Goal: Check status: Check status

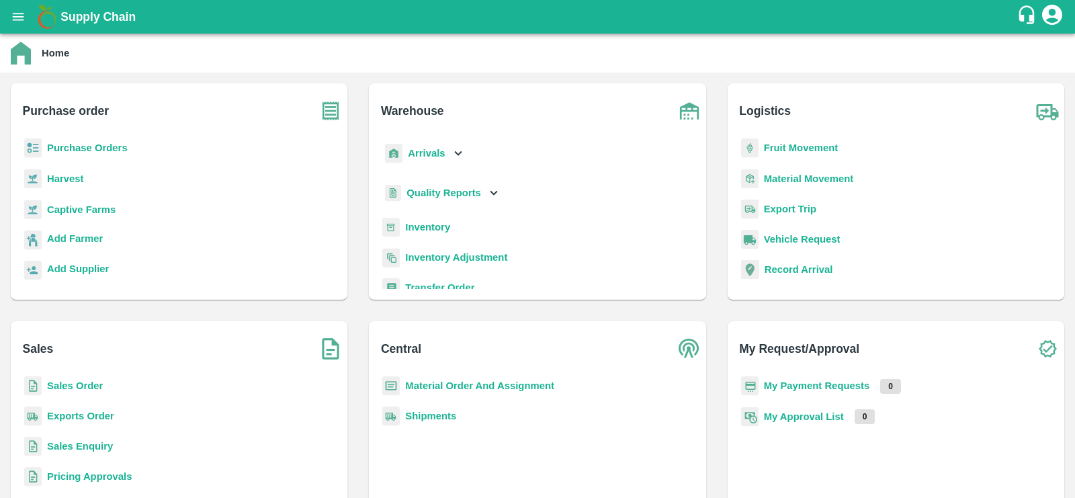
click at [68, 148] on b "Purchase Orders" at bounding box center [87, 147] width 81 height 11
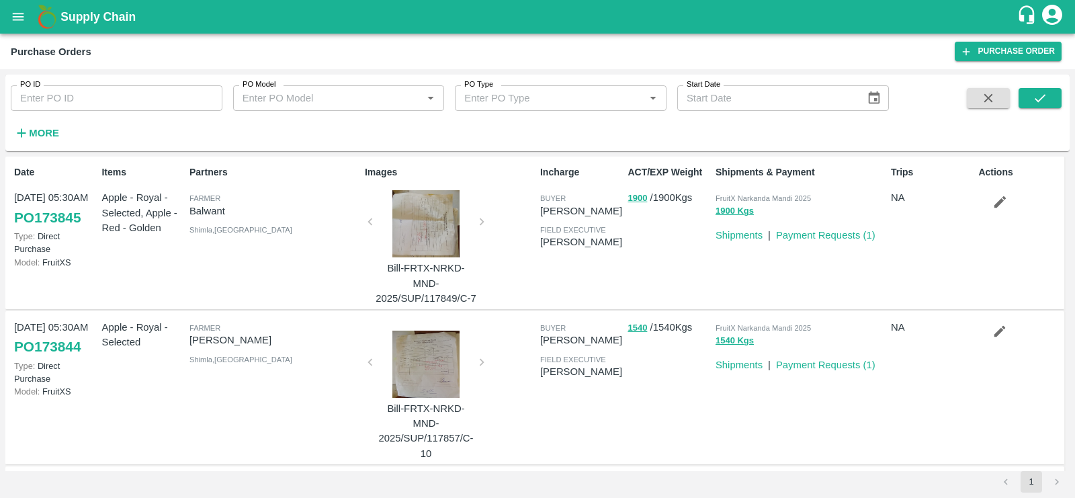
click at [136, 97] on input "PO ID" at bounding box center [117, 98] width 212 height 26
paste input "167338"
type input "167338"
click at [1040, 96] on icon "submit" at bounding box center [1040, 98] width 15 height 15
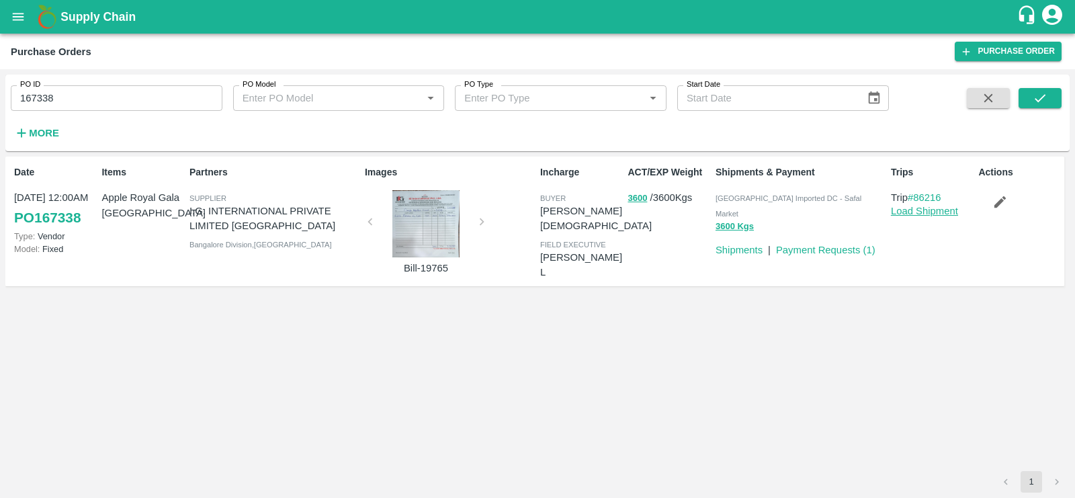
click at [921, 206] on link "Load Shipment" at bounding box center [924, 211] width 67 height 11
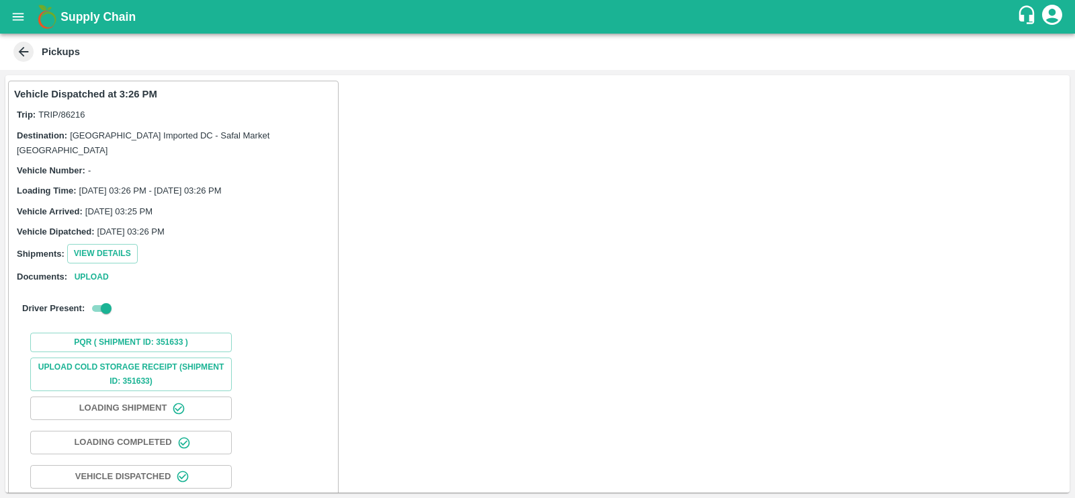
click at [22, 47] on icon at bounding box center [23, 51] width 15 height 15
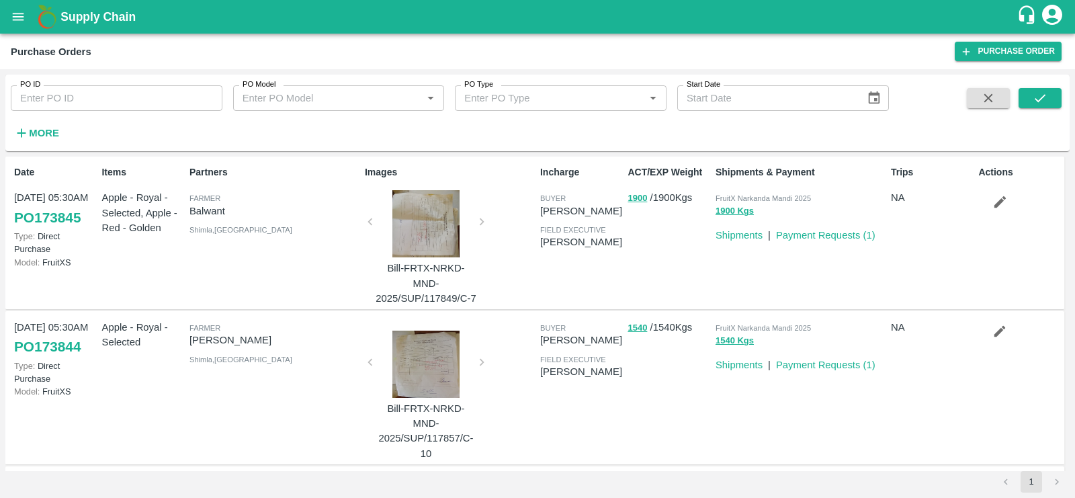
click at [189, 101] on input "PO ID" at bounding box center [117, 98] width 212 height 26
paste input "167338"
type input "167338"
click at [1039, 104] on icon "submit" at bounding box center [1040, 98] width 15 height 15
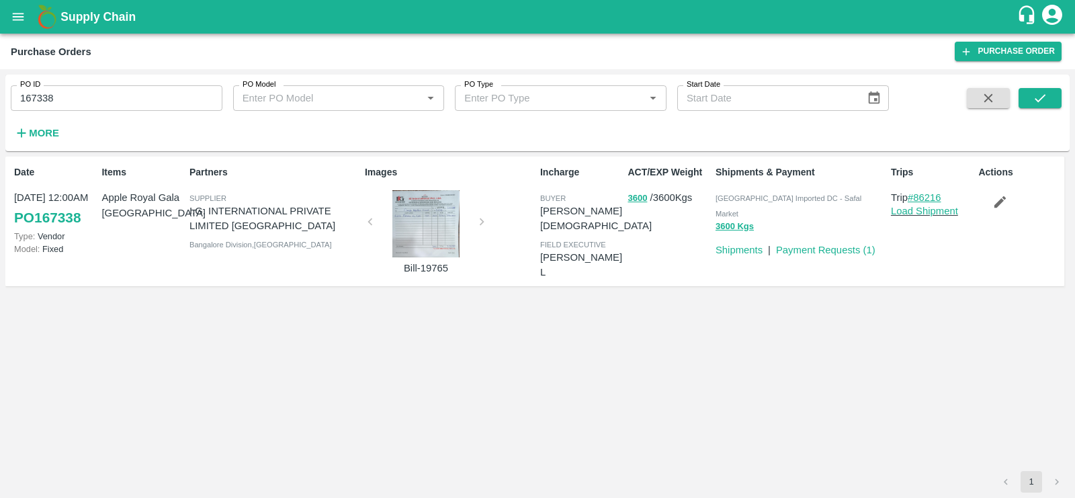
click at [923, 196] on link "#86216" at bounding box center [925, 197] width 34 height 11
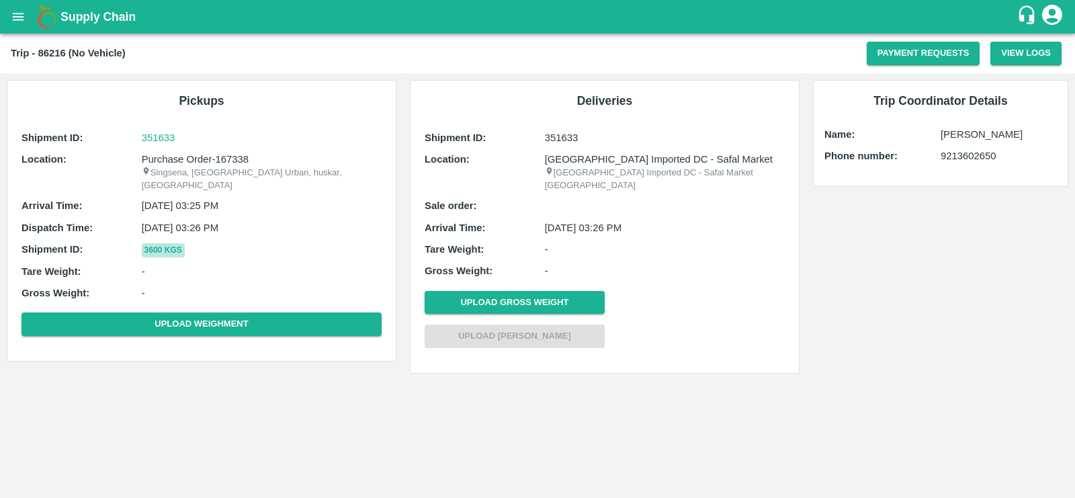
click at [165, 243] on button "3600 Kgs" at bounding box center [163, 250] width 43 height 14
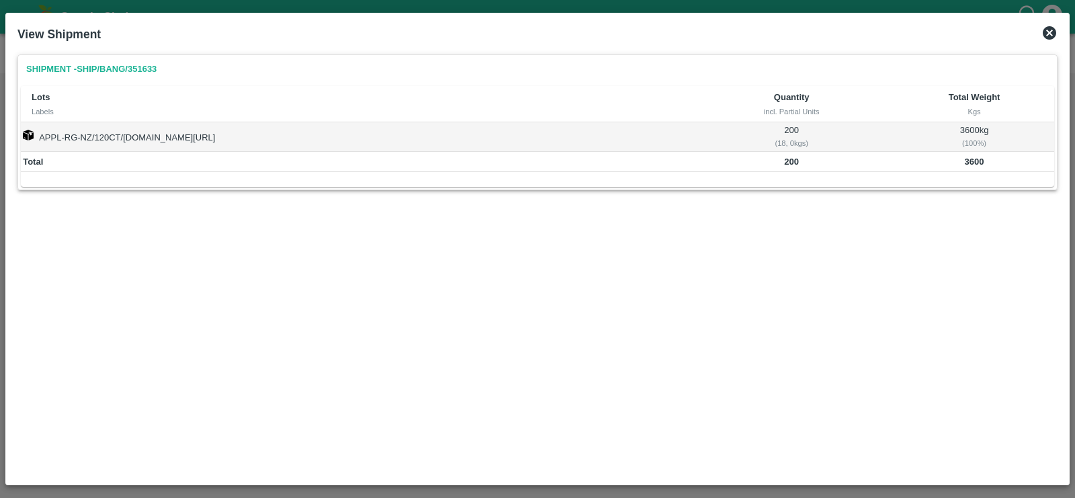
click at [1046, 35] on icon at bounding box center [1049, 33] width 16 height 16
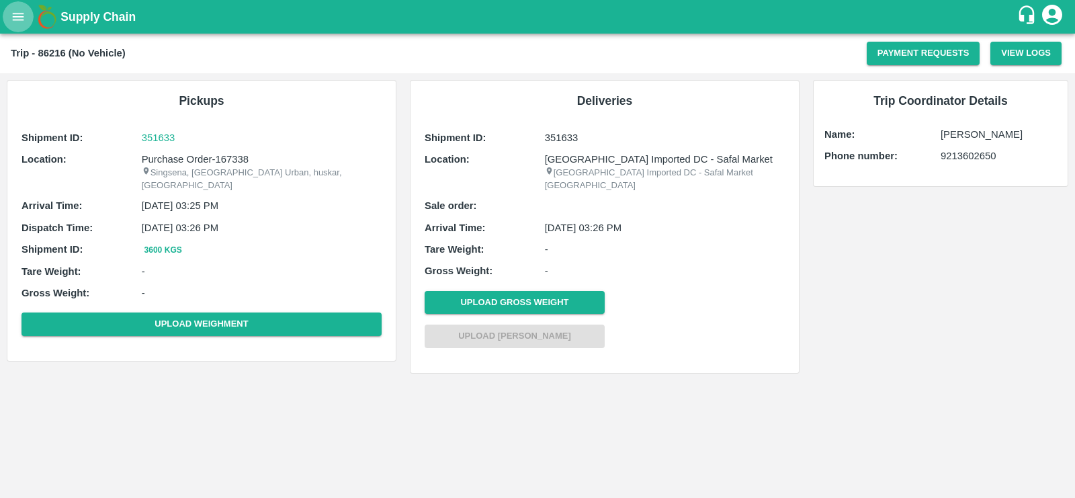
click at [13, 22] on icon "open drawer" at bounding box center [18, 16] width 15 height 15
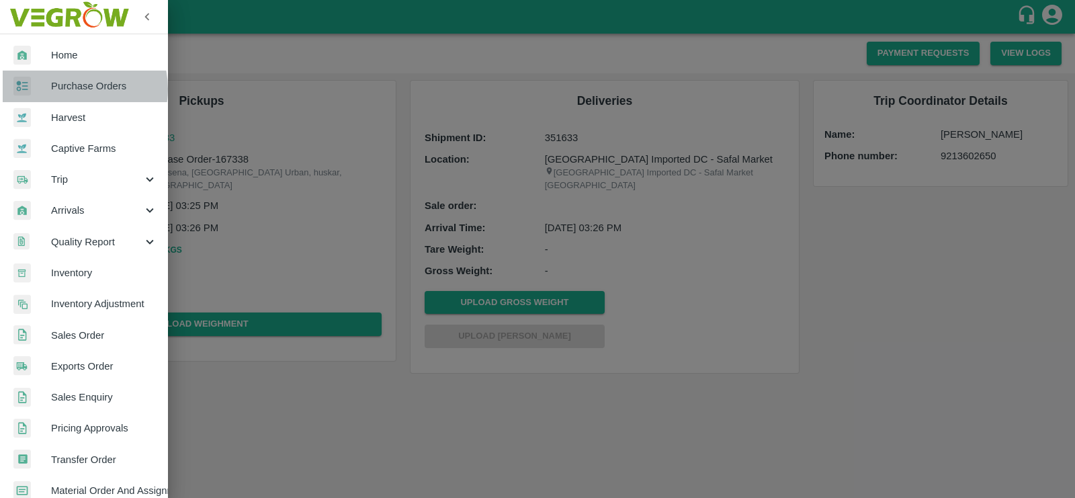
click at [68, 89] on span "Purchase Orders" at bounding box center [104, 86] width 106 height 15
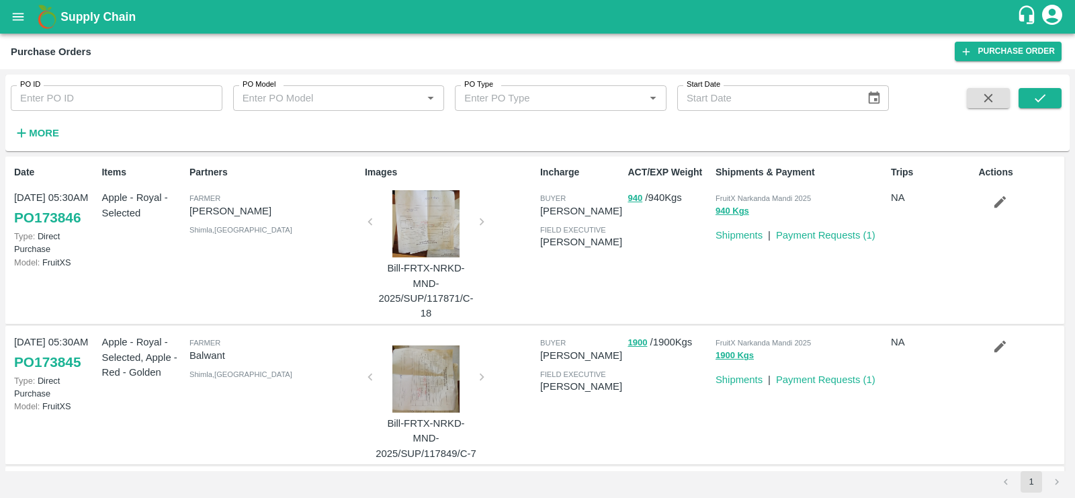
click at [110, 93] on input "PO ID" at bounding box center [117, 98] width 212 height 26
paste input "167338"
click at [1045, 98] on icon "submit" at bounding box center [1040, 98] width 15 height 15
click at [1027, 97] on button "submit" at bounding box center [1040, 98] width 43 height 20
click at [107, 95] on input "167338" at bounding box center [117, 98] width 212 height 26
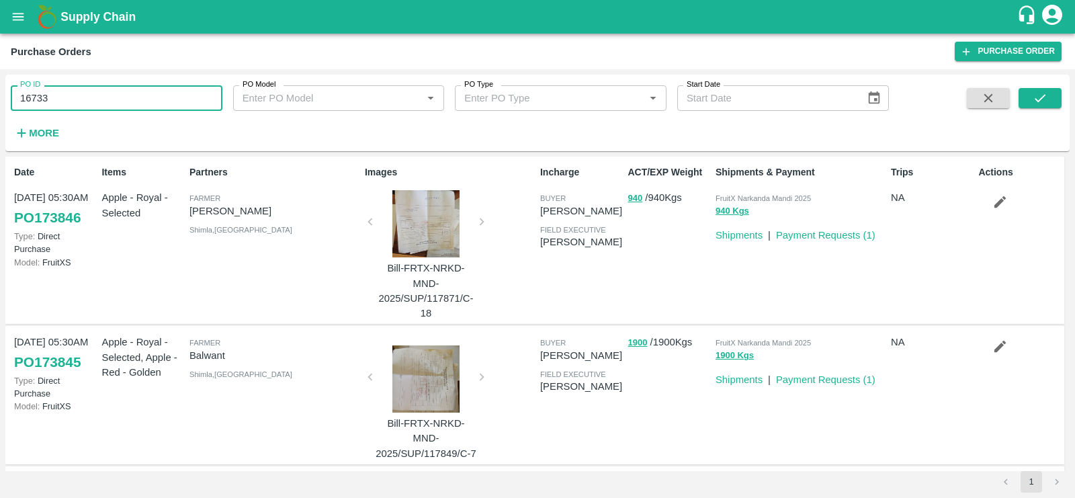
type input "167338"
click at [1039, 95] on icon "submit" at bounding box center [1040, 98] width 15 height 15
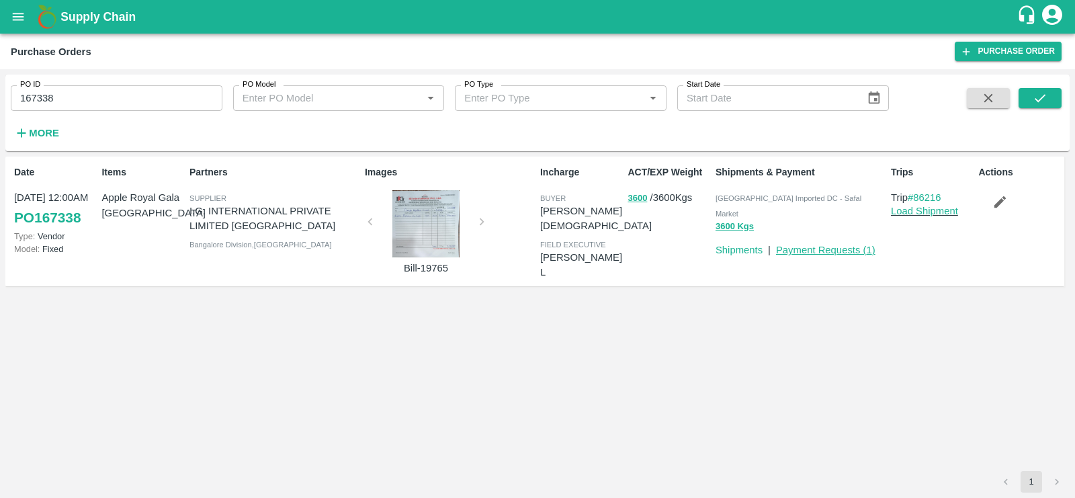
click at [828, 245] on link "Payment Requests ( 1 )" at bounding box center [825, 250] width 99 height 11
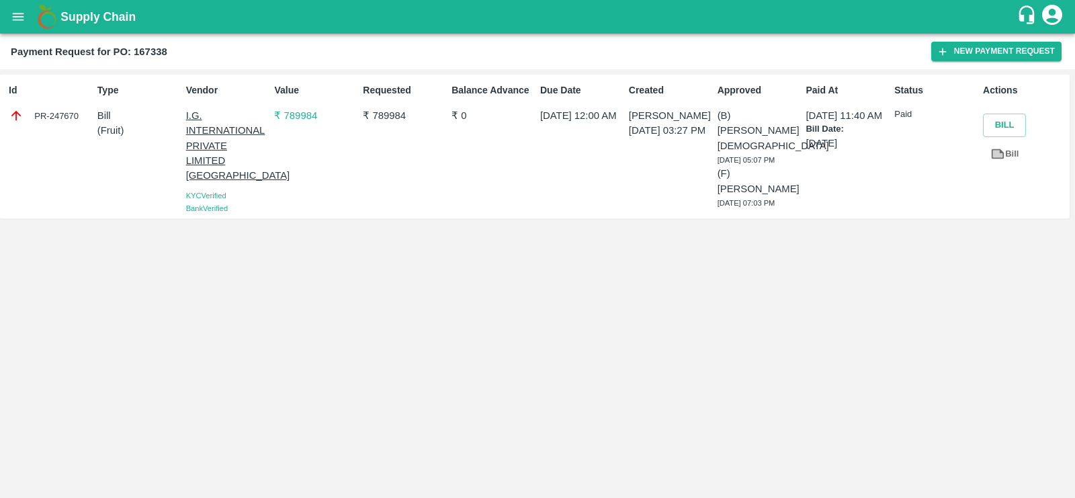
click at [80, 116] on div "PR-247670" at bounding box center [50, 115] width 83 height 15
click at [65, 116] on div "PR-247670" at bounding box center [50, 115] width 83 height 15
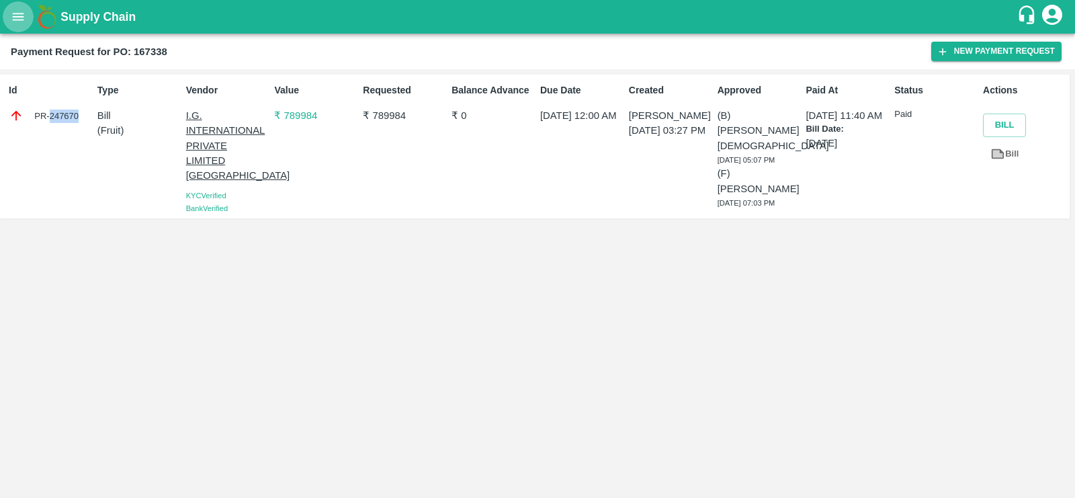
click at [13, 26] on button "open drawer" at bounding box center [18, 16] width 31 height 31
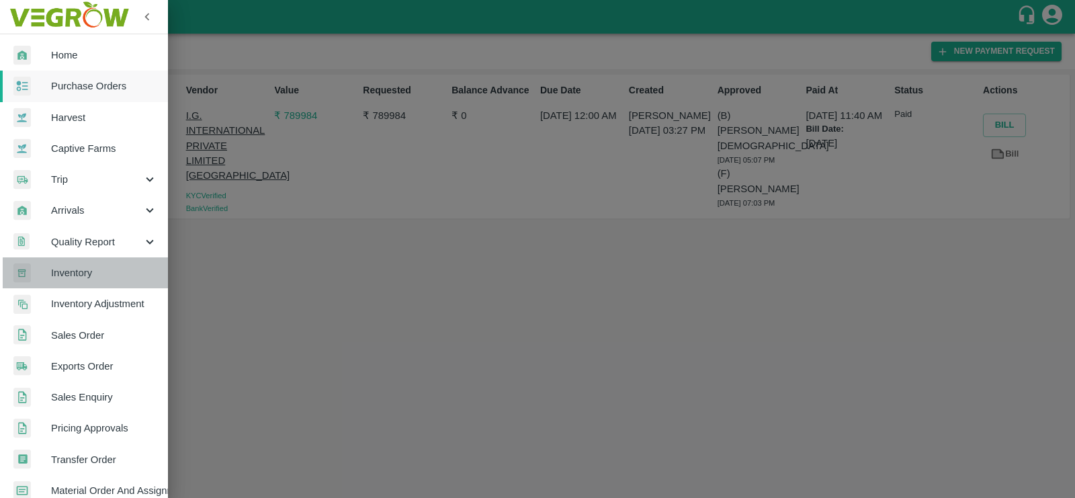
click at [91, 277] on span "Inventory" at bounding box center [104, 272] width 106 height 15
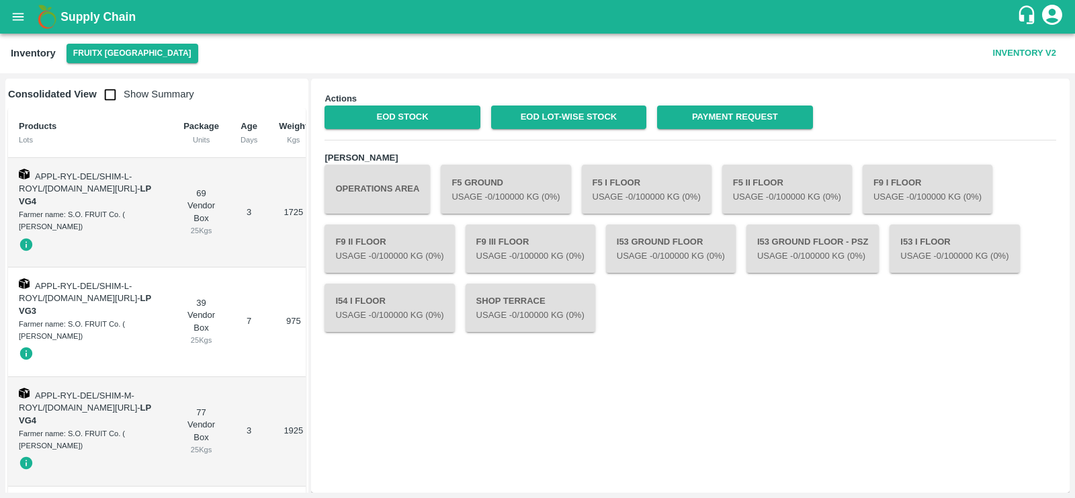
click at [143, 54] on button "FruitX [GEOGRAPHIC_DATA]" at bounding box center [133, 53] width 132 height 19
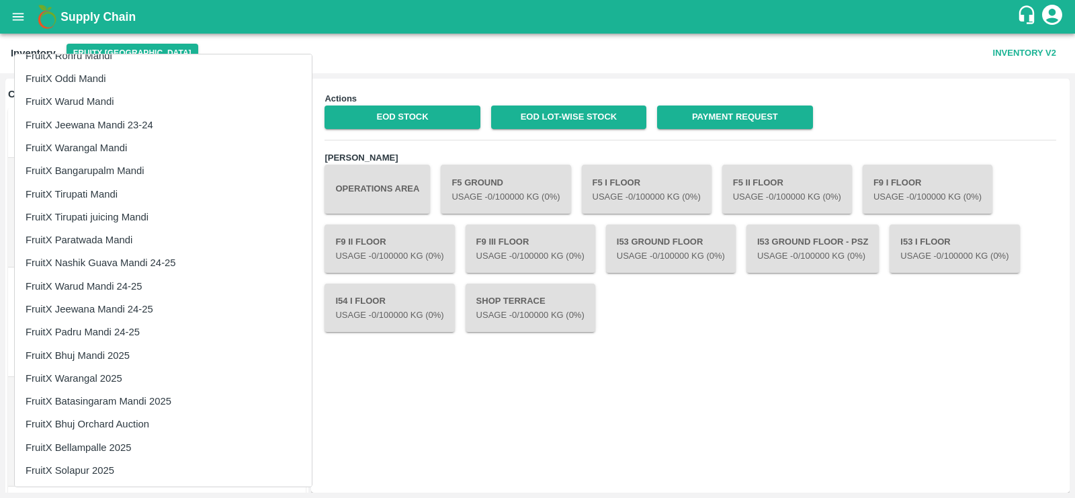
scroll to position [845, 0]
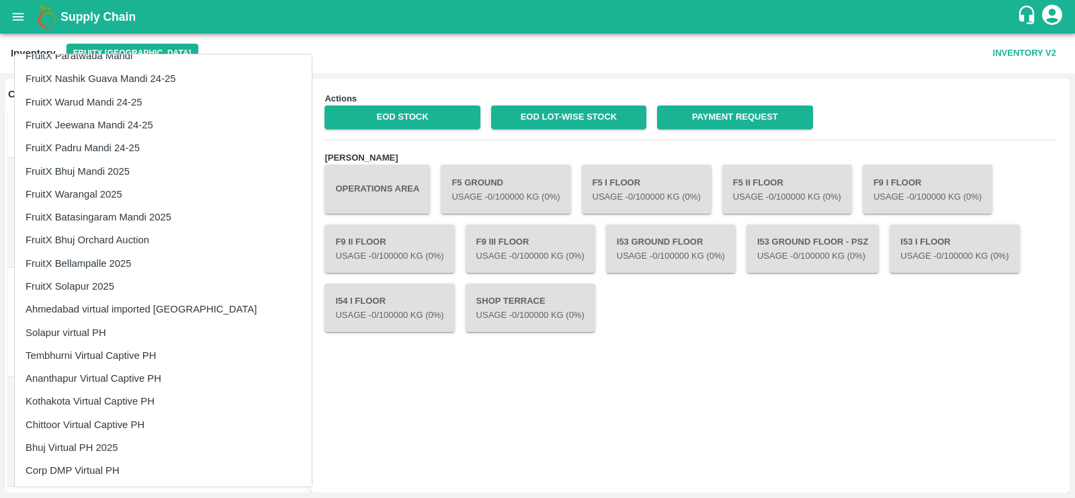
click at [113, 48] on div at bounding box center [537, 249] width 1075 height 498
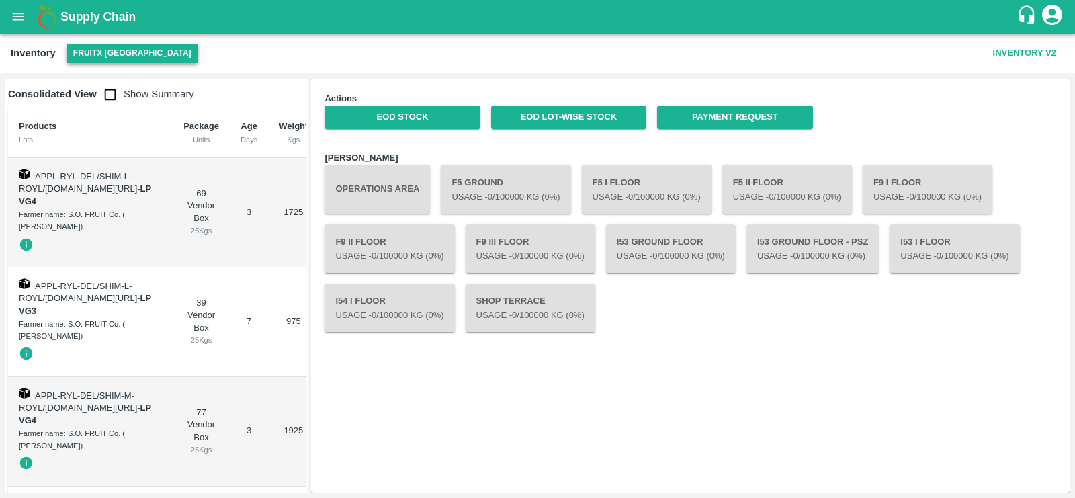
click at [119, 54] on button "FruitX [GEOGRAPHIC_DATA]" at bounding box center [133, 53] width 132 height 19
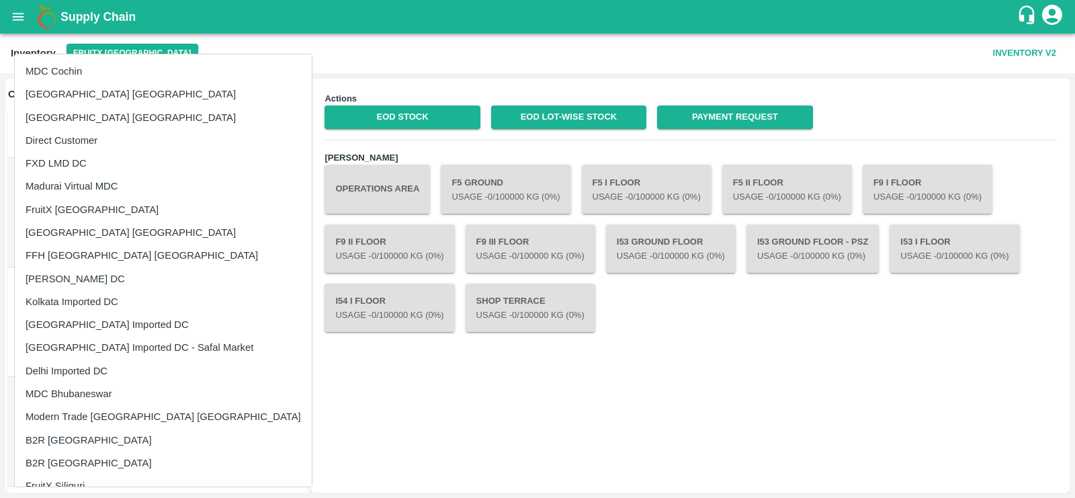
click at [103, 277] on li "[PERSON_NAME] DC" at bounding box center [163, 278] width 297 height 23
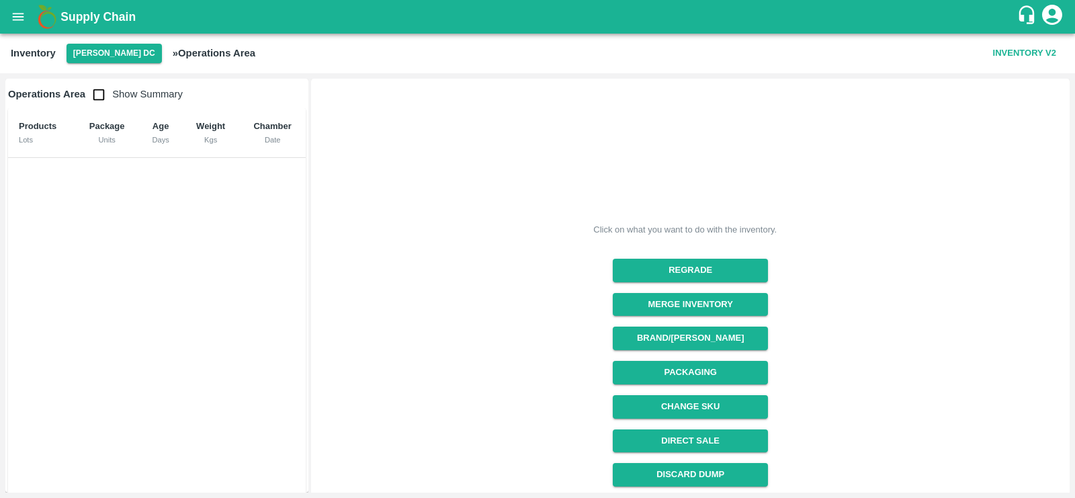
click at [97, 96] on input "checkbox" at bounding box center [98, 94] width 27 height 27
checkbox input "true"
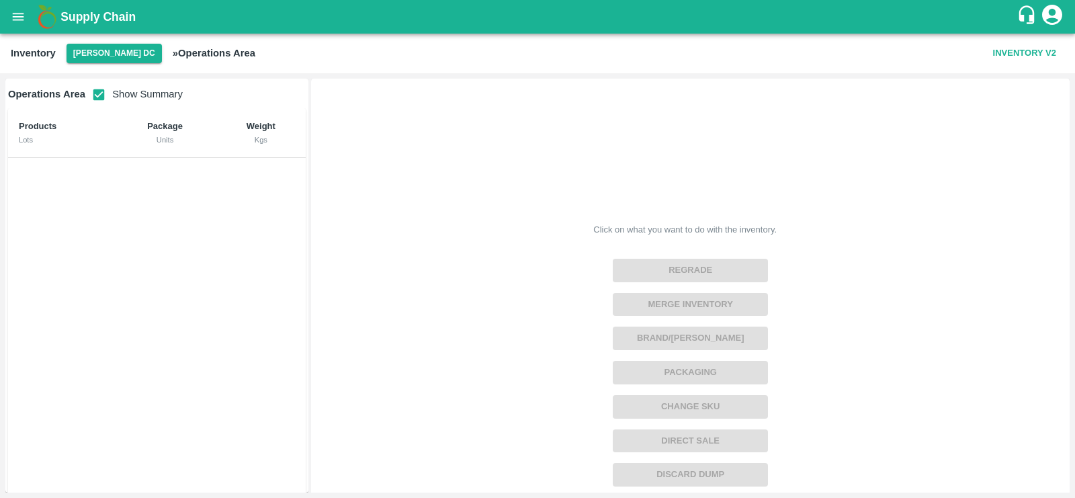
scroll to position [136, 0]
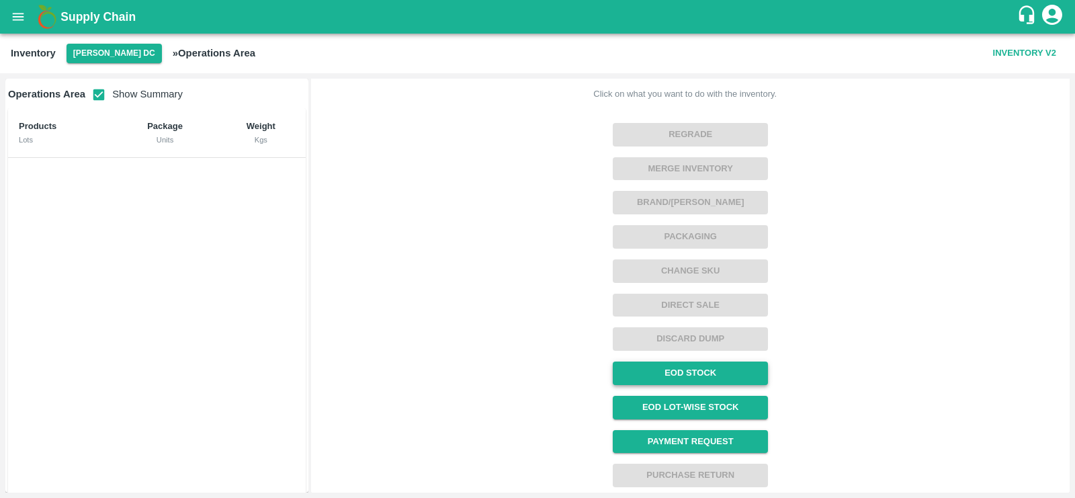
click at [676, 374] on link "EOD Stock" at bounding box center [690, 373] width 155 height 24
click at [17, 13] on icon "open drawer" at bounding box center [18, 16] width 15 height 15
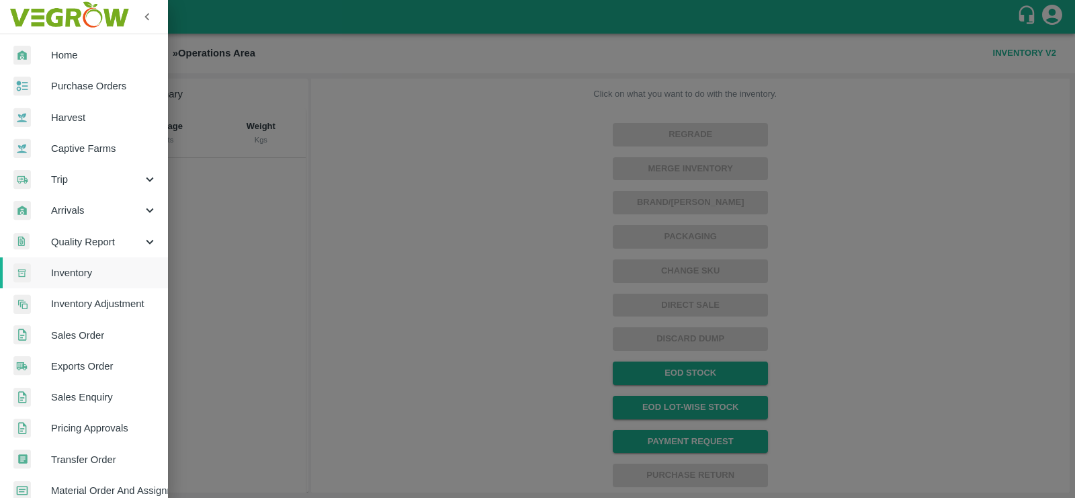
click at [82, 178] on span "Trip" at bounding box center [96, 179] width 91 height 15
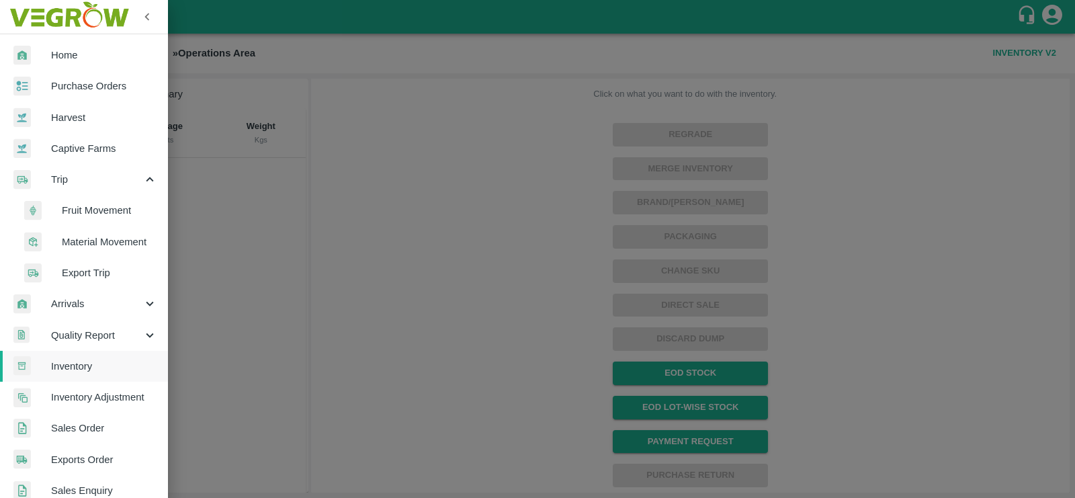
click at [102, 207] on span "Fruit Movement" at bounding box center [109, 210] width 95 height 15
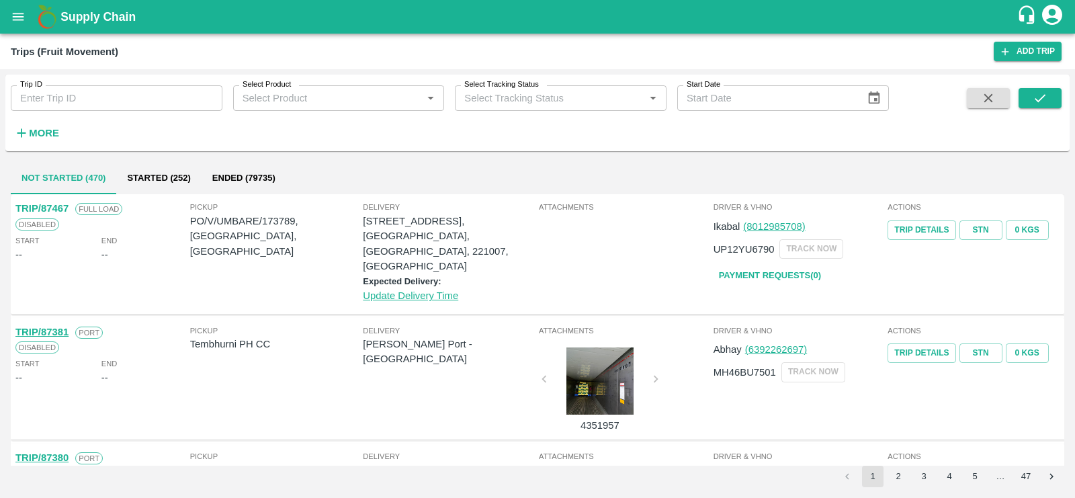
click at [130, 85] on input "Trip ID" at bounding box center [117, 98] width 212 height 26
paste input "73776"
type input "73776"
click at [1043, 100] on icon "submit" at bounding box center [1040, 98] width 15 height 15
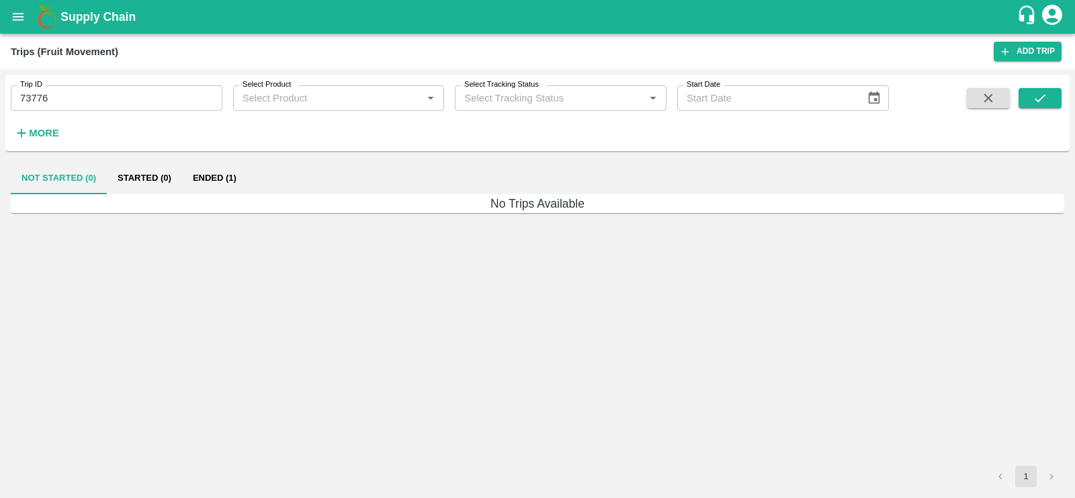
click at [218, 176] on button "Ended (1)" at bounding box center [214, 178] width 65 height 32
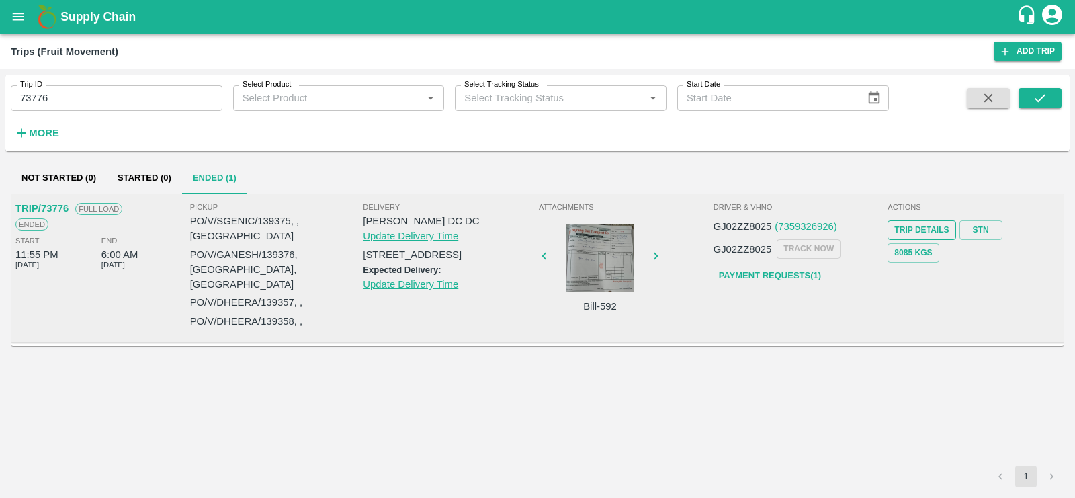
click at [914, 232] on link "Trip Details" at bounding box center [922, 229] width 68 height 19
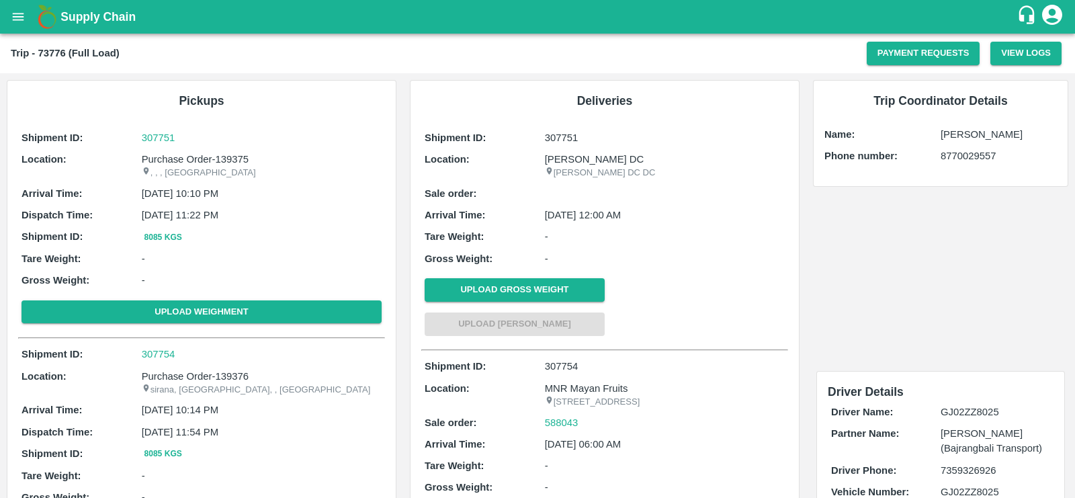
click at [25, 20] on icon "open drawer" at bounding box center [18, 16] width 15 height 15
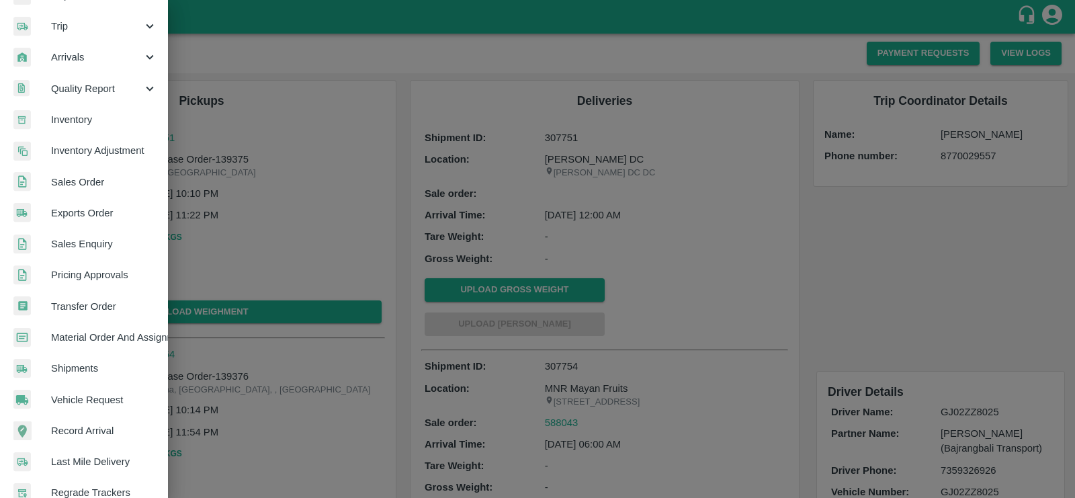
scroll to position [200, 0]
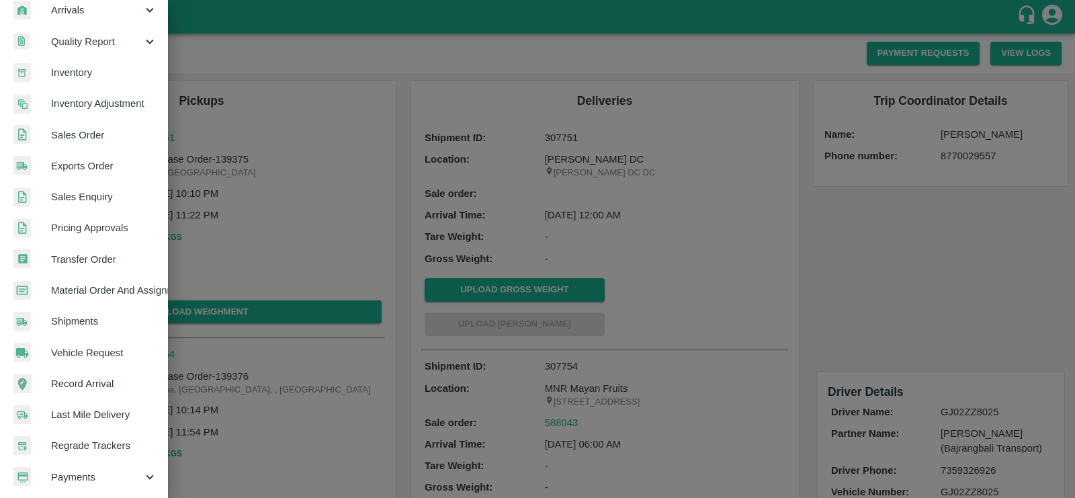
click at [76, 320] on span "Shipments" at bounding box center [104, 321] width 106 height 15
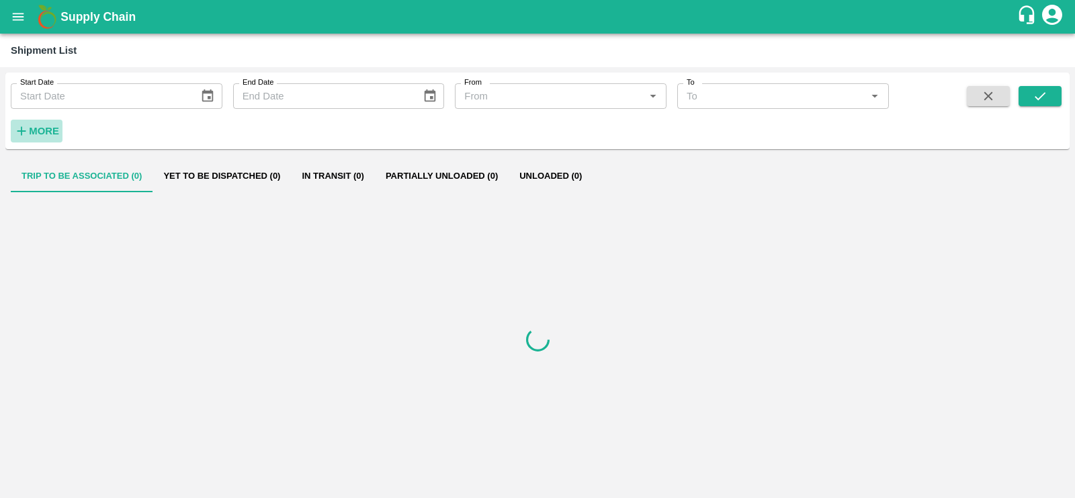
click at [40, 131] on strong "More" at bounding box center [44, 131] width 30 height 11
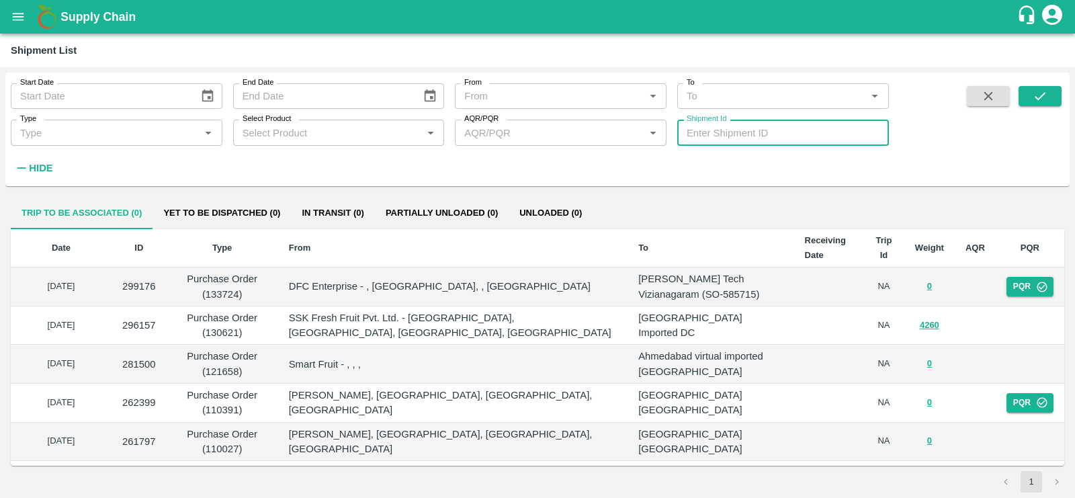
click at [739, 136] on input "Shipment Id" at bounding box center [783, 133] width 212 height 26
click at [1051, 97] on button "submit" at bounding box center [1040, 96] width 43 height 20
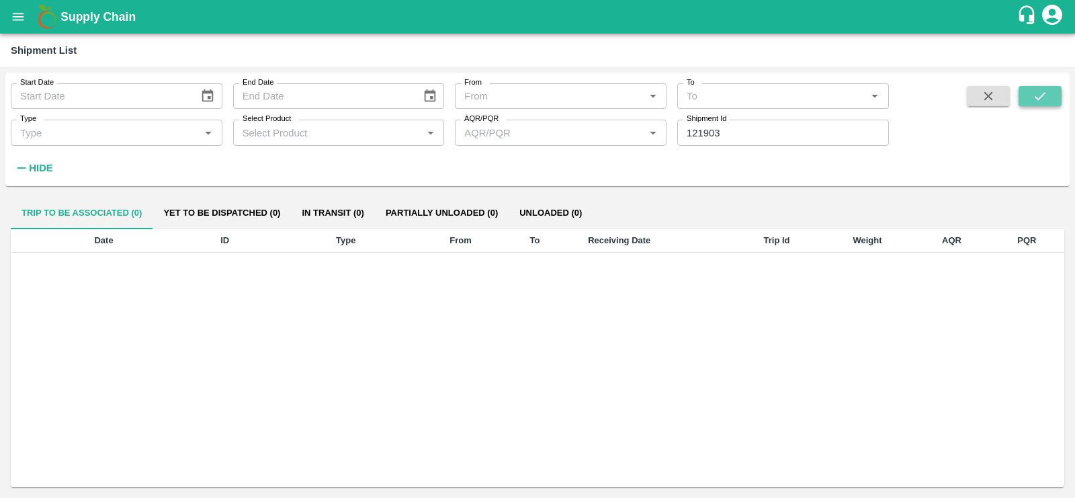
click at [1045, 101] on icon "submit" at bounding box center [1040, 96] width 15 height 15
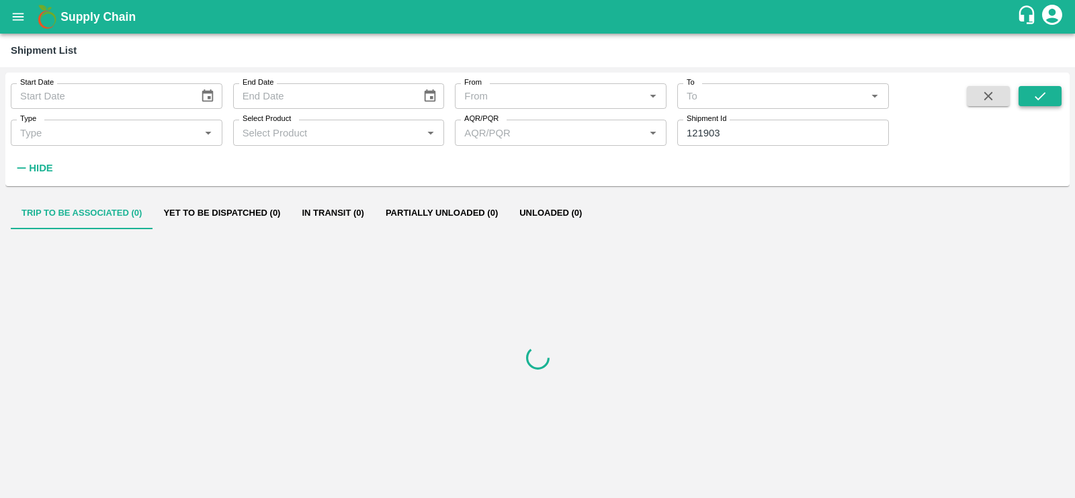
click at [1045, 101] on icon "submit" at bounding box center [1040, 96] width 15 height 15
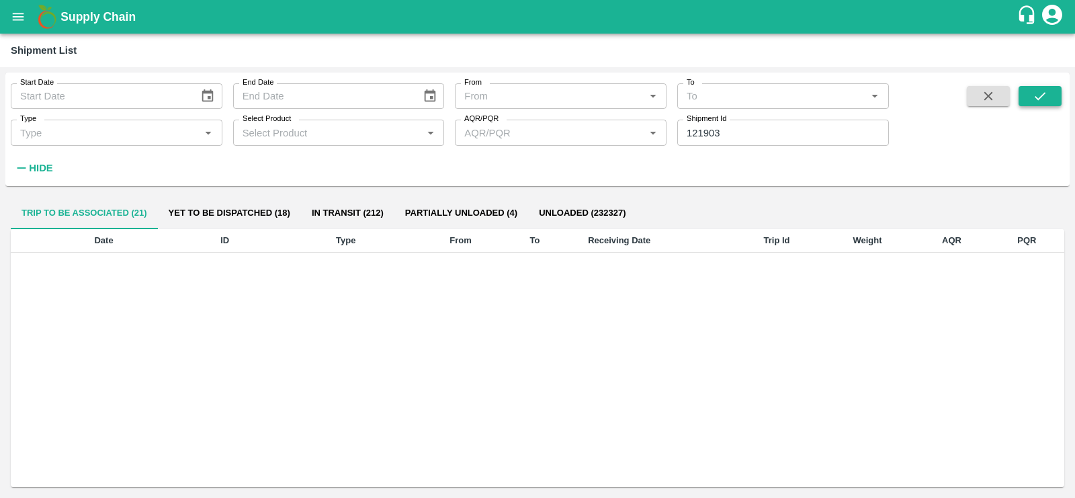
click at [1045, 91] on icon "submit" at bounding box center [1040, 96] width 15 height 15
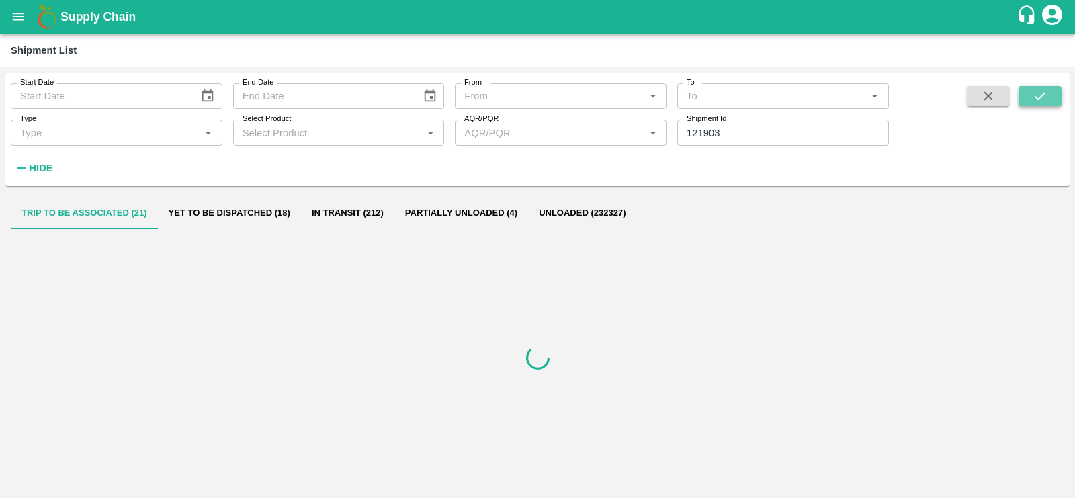
click at [1045, 91] on icon "submit" at bounding box center [1040, 96] width 15 height 15
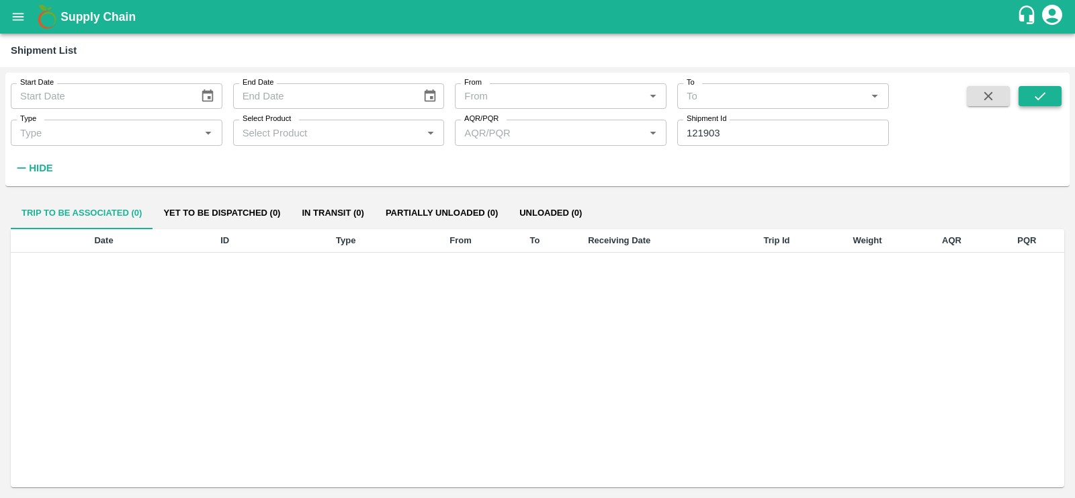
click at [1045, 91] on icon "submit" at bounding box center [1040, 96] width 15 height 15
click at [21, 17] on icon "open drawer" at bounding box center [18, 16] width 11 height 7
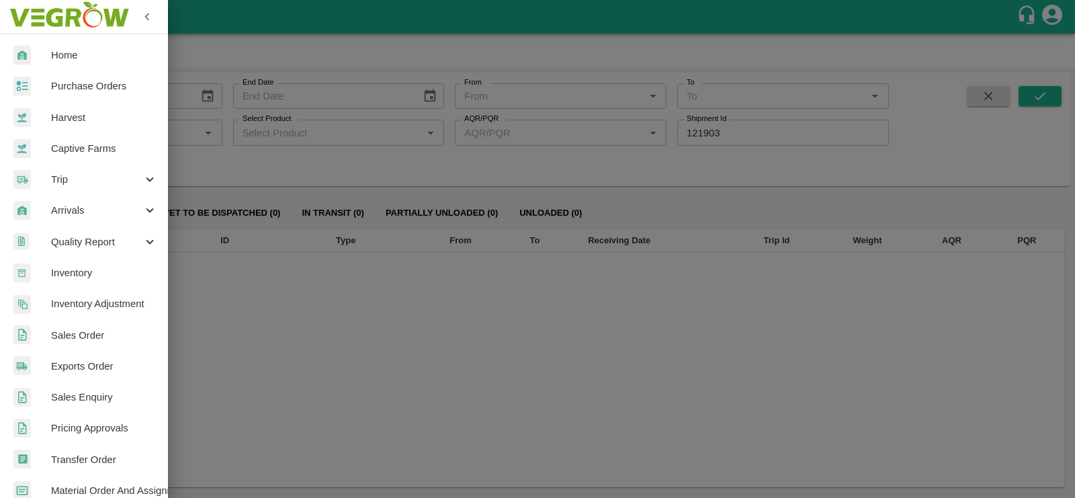
click at [325, 207] on div at bounding box center [537, 249] width 1075 height 498
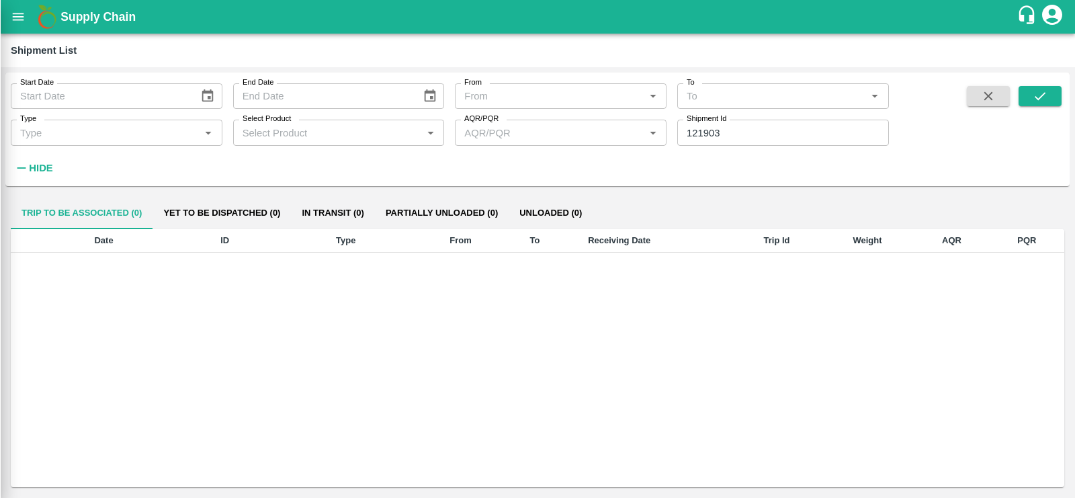
click at [326, 207] on button "In transit (0)" at bounding box center [332, 213] width 83 height 32
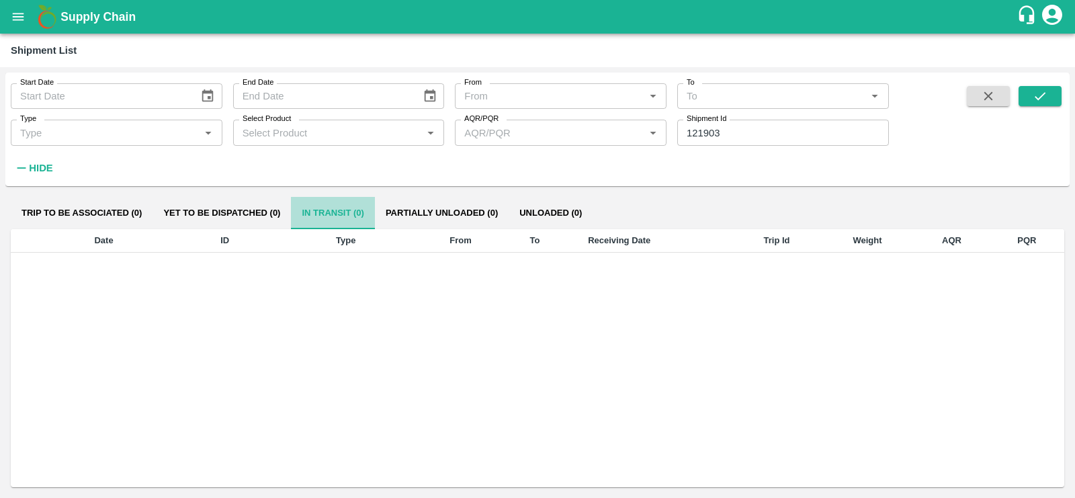
click at [326, 210] on button "In transit (0)" at bounding box center [332, 213] width 83 height 32
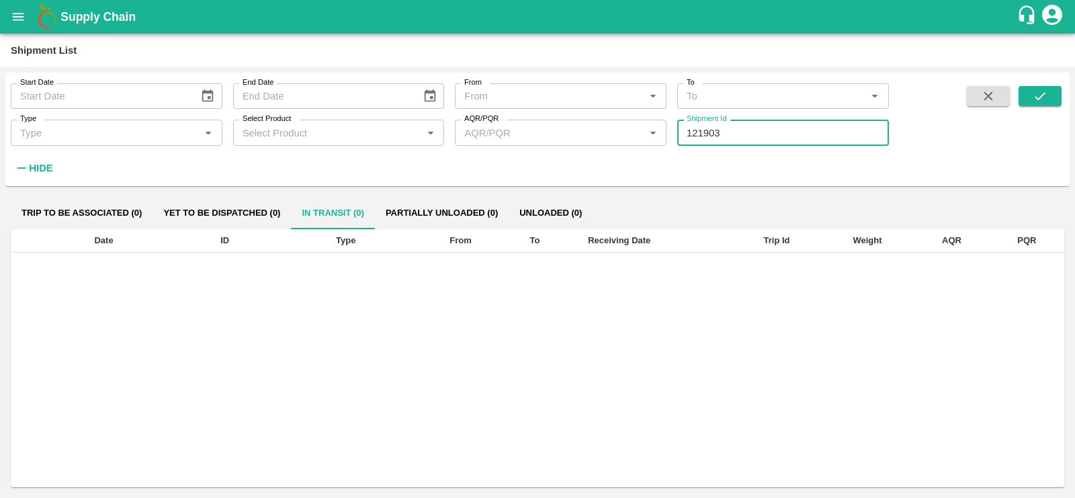
click at [701, 136] on input "121903" at bounding box center [783, 133] width 212 height 26
type input "]"
click at [1029, 100] on button "submit" at bounding box center [1040, 96] width 43 height 20
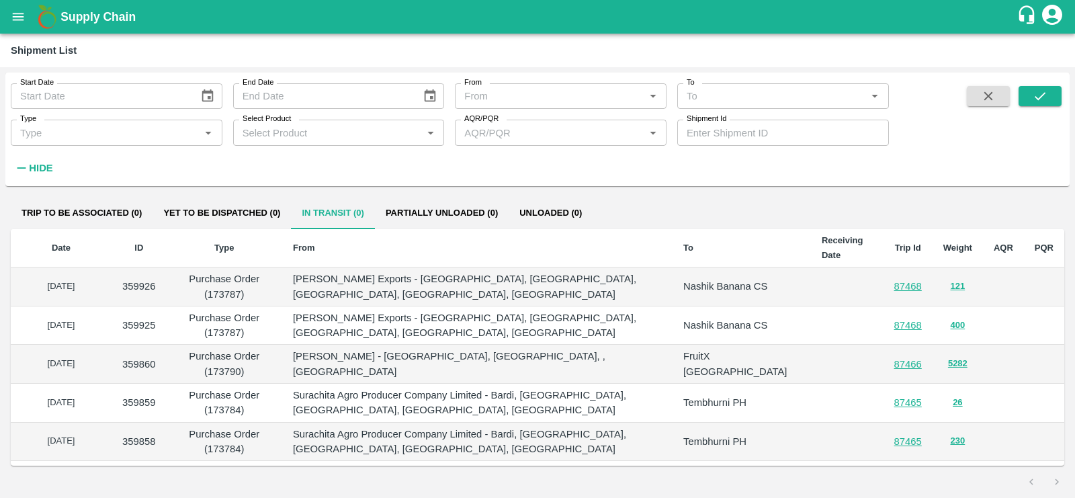
click at [136, 286] on p "359926" at bounding box center [139, 286] width 34 height 15
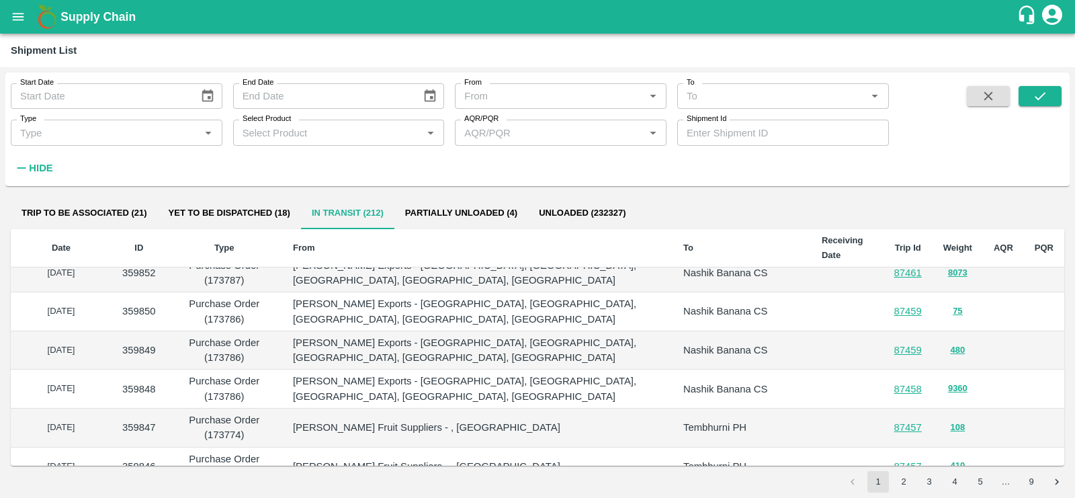
scroll to position [746, 0]
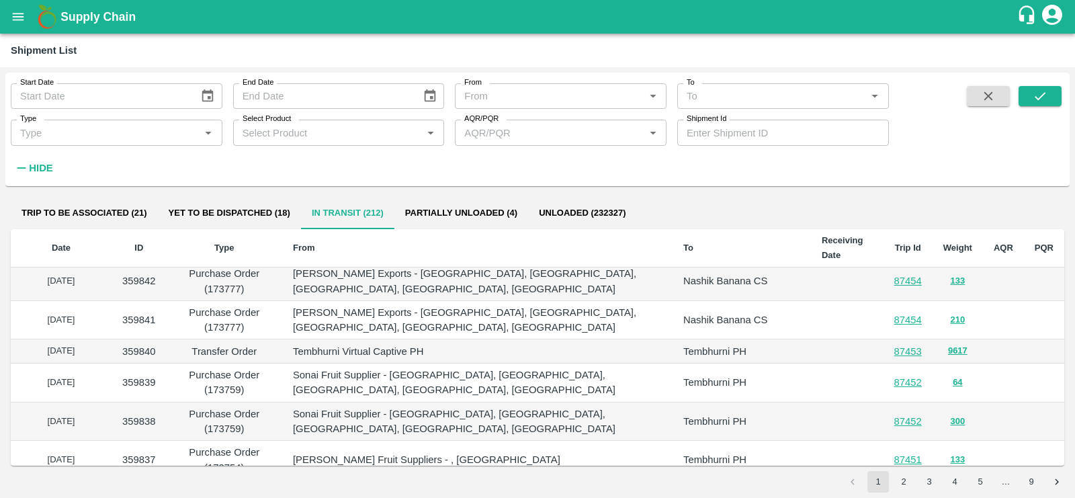
click at [905, 481] on button "2" at bounding box center [904, 482] width 22 height 22
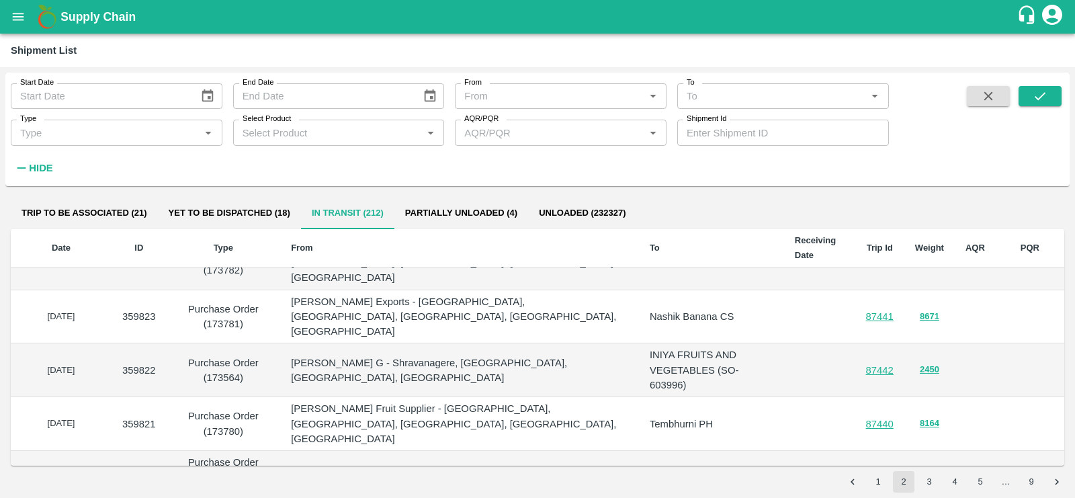
scroll to position [731, 0]
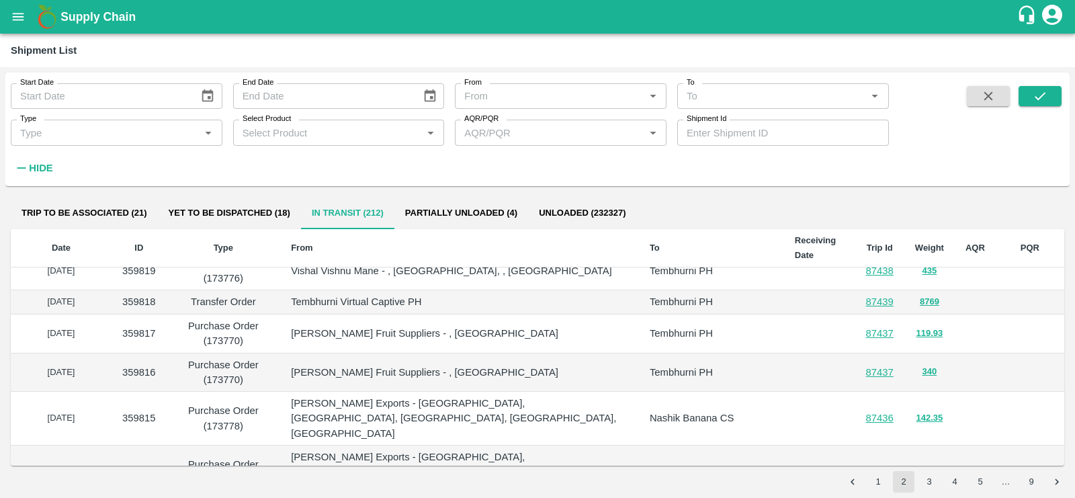
click at [971, 484] on button "5" at bounding box center [981, 482] width 22 height 22
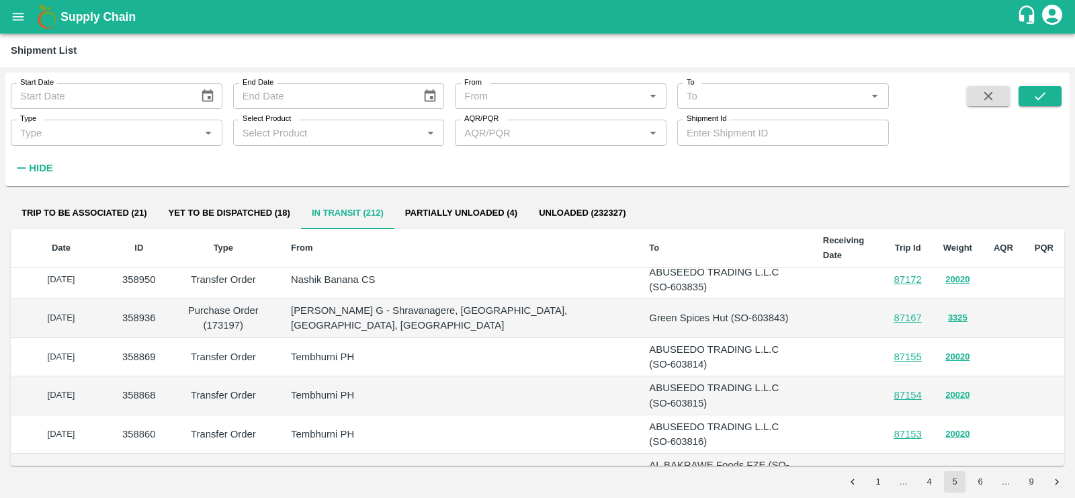
scroll to position [687, 0]
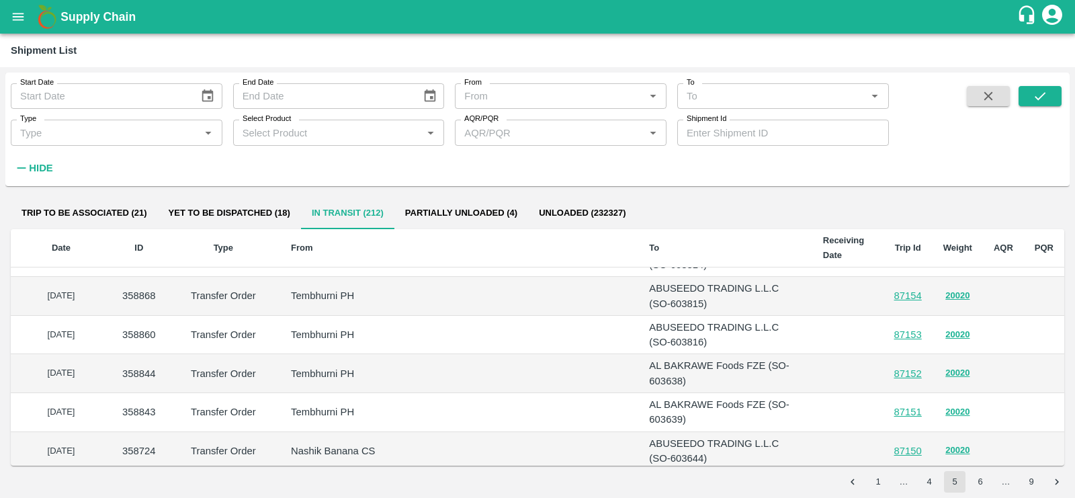
click at [56, 393] on td "19 Aug 2025" at bounding box center [61, 412] width 101 height 39
click at [154, 404] on p "358843" at bounding box center [139, 411] width 34 height 15
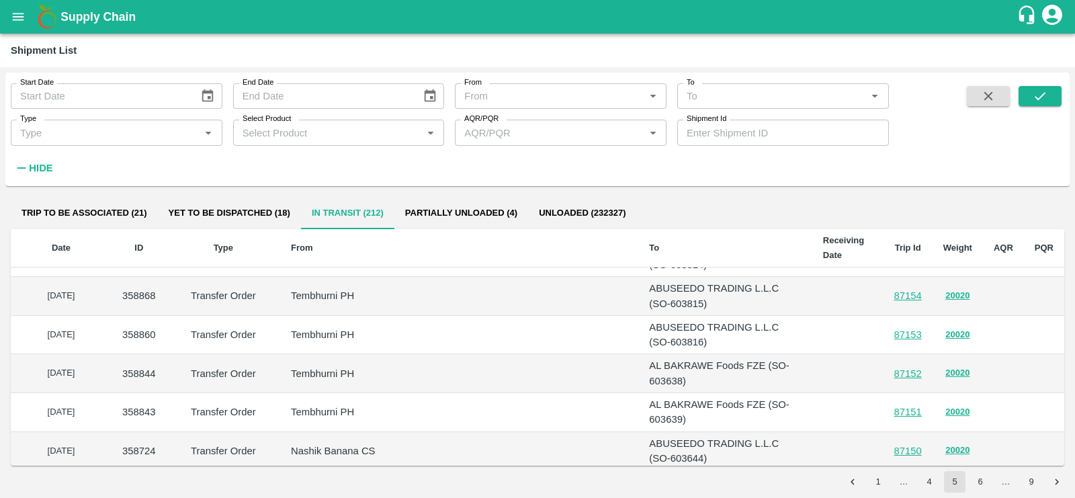
click at [144, 404] on p "358843" at bounding box center [139, 411] width 34 height 15
click at [28, 12] on button "open drawer" at bounding box center [18, 16] width 31 height 31
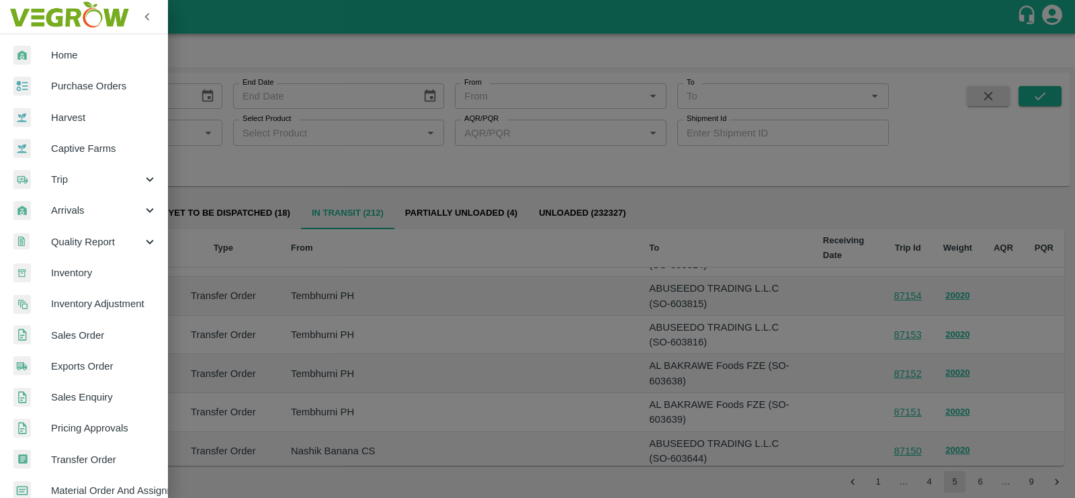
click at [81, 274] on span "Inventory" at bounding box center [104, 272] width 106 height 15
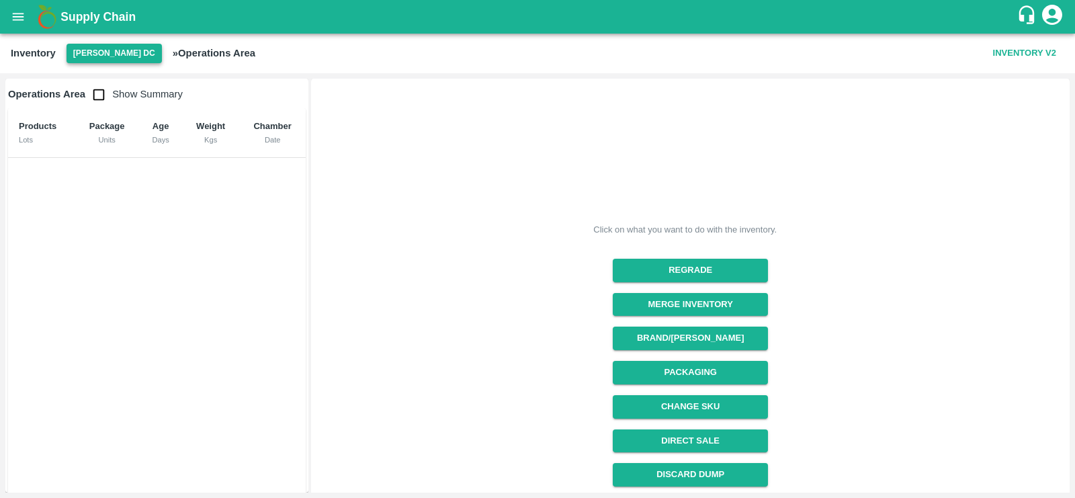
click at [97, 51] on button "[PERSON_NAME] DC" at bounding box center [114, 53] width 95 height 19
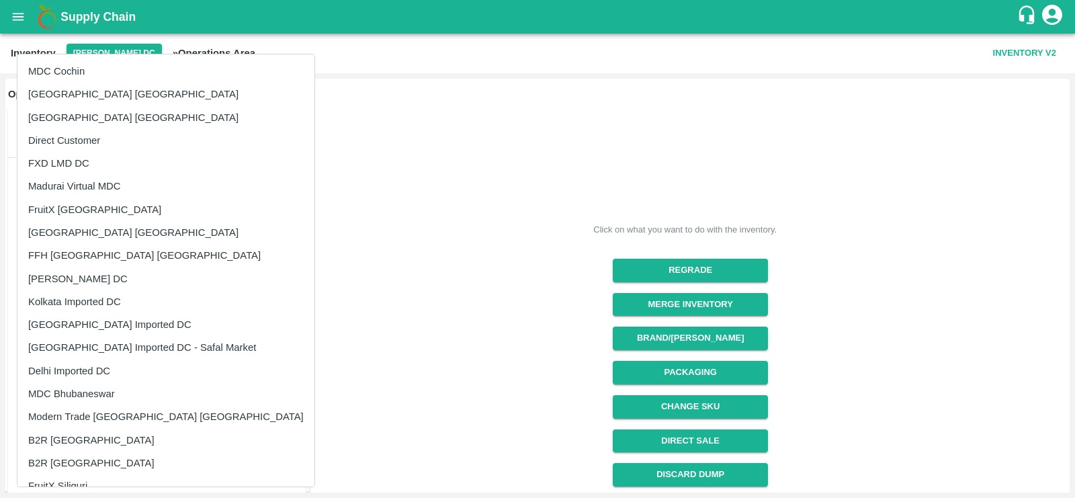
click at [85, 91] on li "[GEOGRAPHIC_DATA] [GEOGRAPHIC_DATA]" at bounding box center [165, 94] width 297 height 23
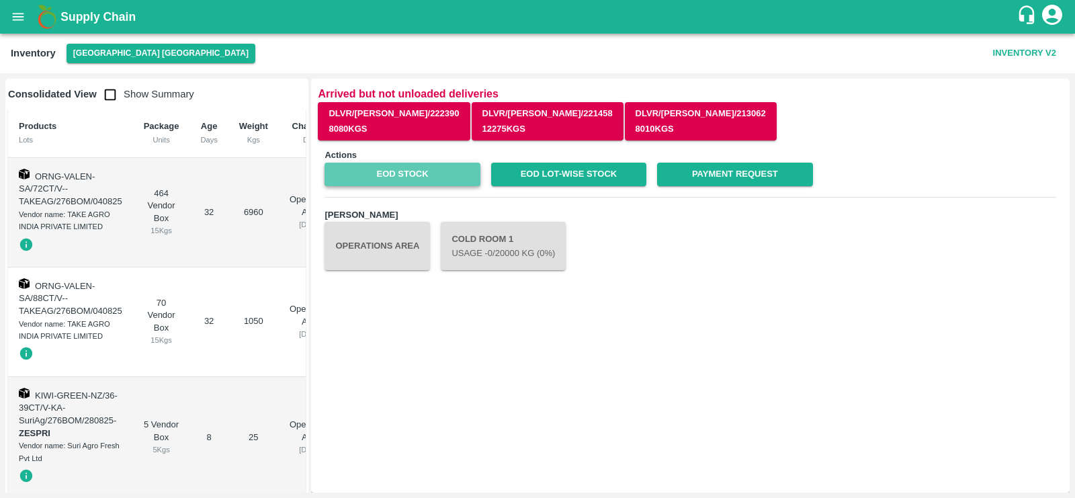
click at [419, 178] on link "EOD Stock" at bounding box center [402, 175] width 155 height 24
click at [20, 19] on icon "open drawer" at bounding box center [18, 16] width 15 height 15
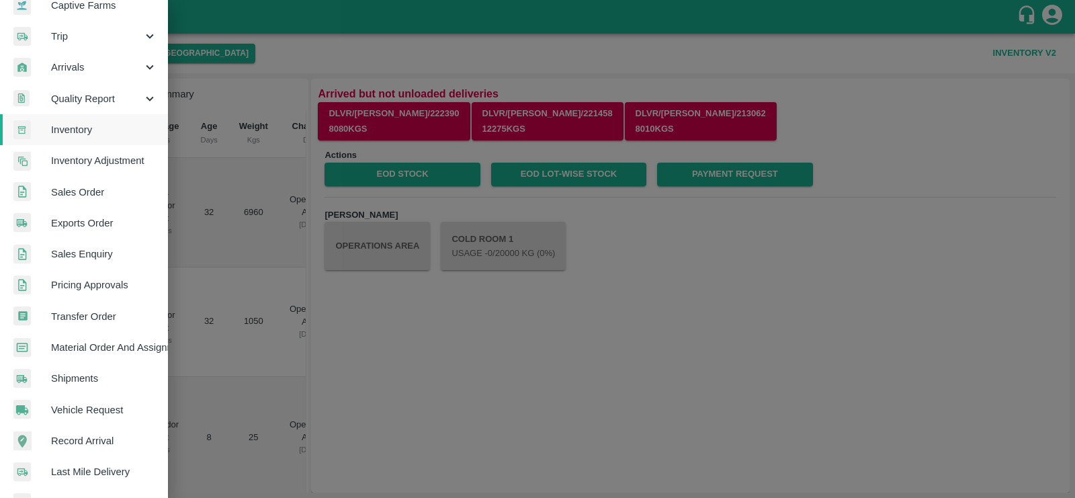
scroll to position [144, 0]
click at [88, 191] on span "Sales Order" at bounding box center [104, 190] width 106 height 15
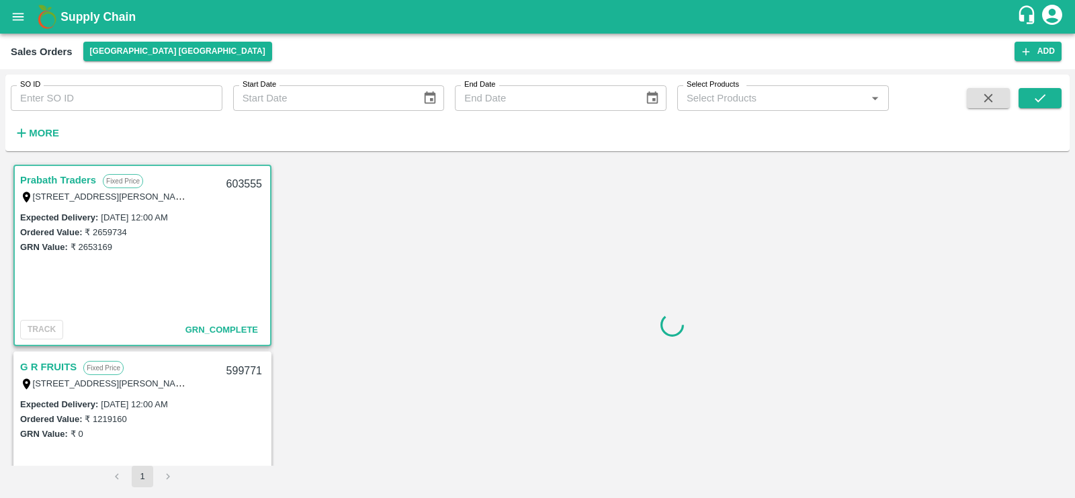
click at [108, 96] on input "SO ID" at bounding box center [117, 98] width 212 height 26
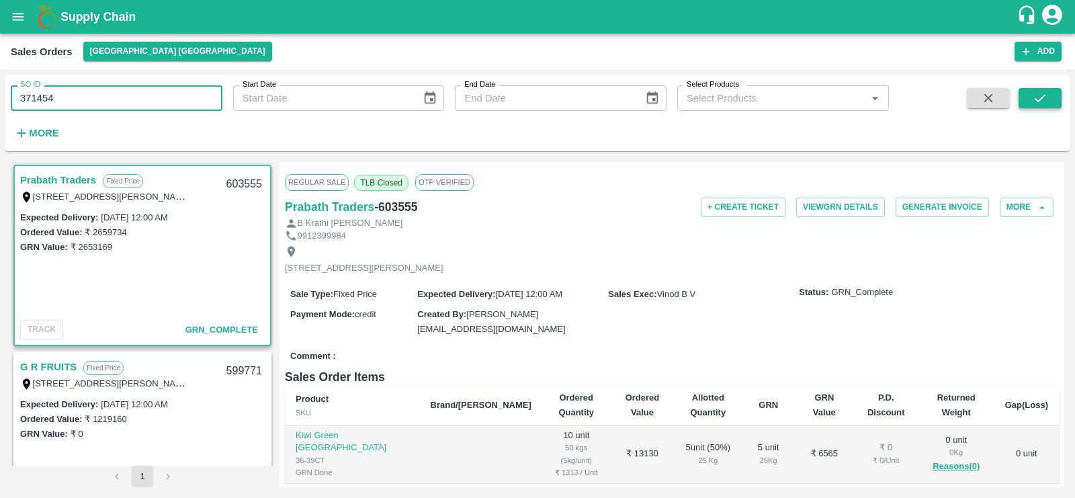
click at [1028, 97] on button "submit" at bounding box center [1040, 98] width 43 height 20
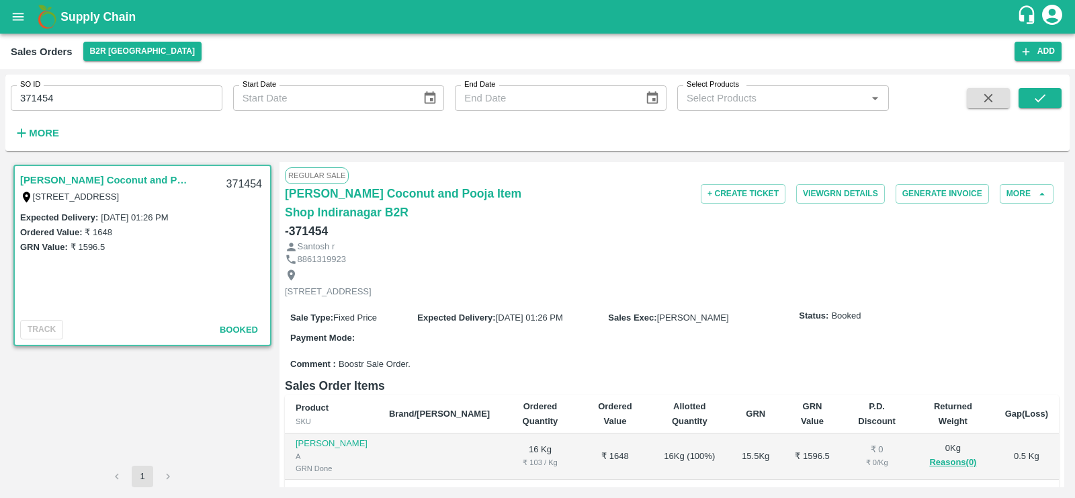
click at [60, 91] on input "371454" at bounding box center [117, 98] width 212 height 26
click at [60, 101] on input "371454" at bounding box center [117, 98] width 212 height 26
type input "371545"
click at [1041, 96] on icon "submit" at bounding box center [1040, 98] width 15 height 15
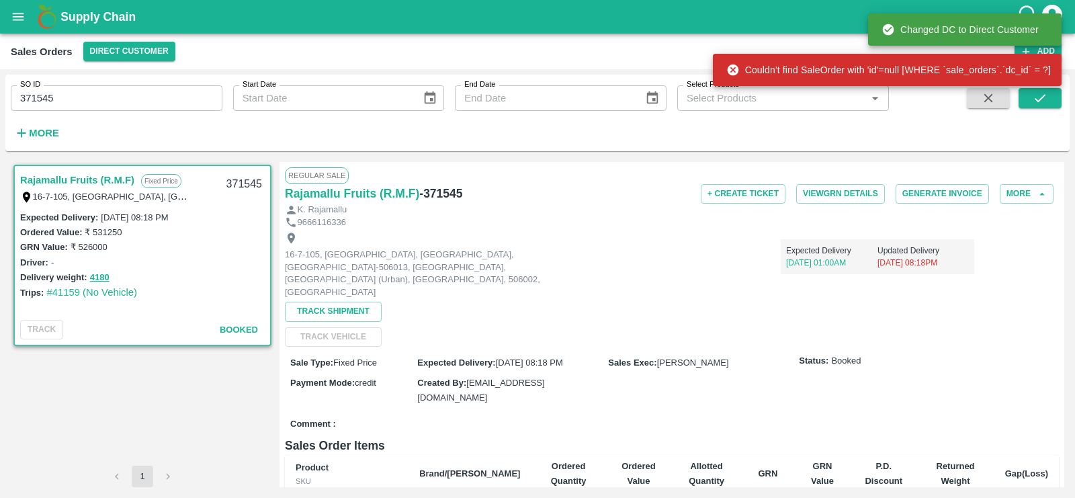
click at [101, 177] on link "Rajamallu Fruits (R.M.F)" at bounding box center [77, 179] width 114 height 17
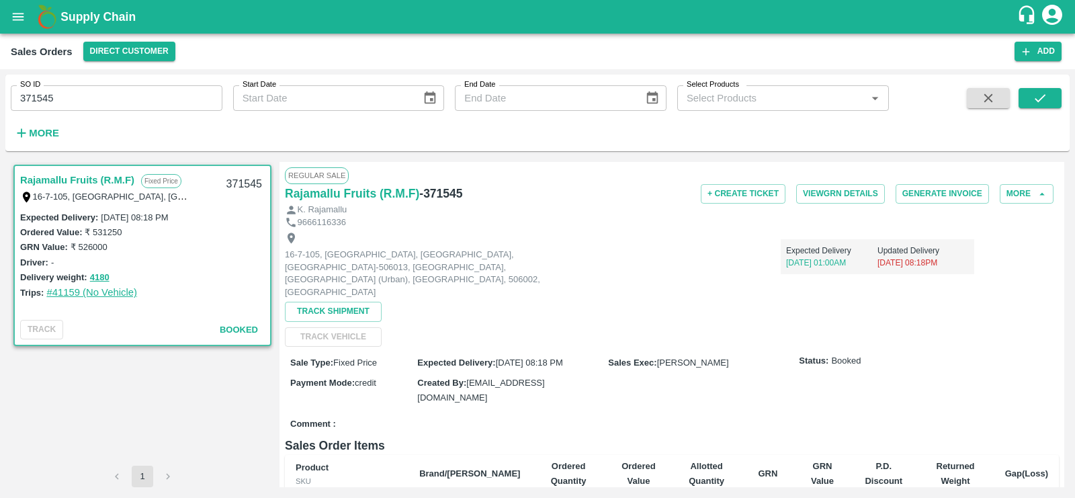
click at [99, 292] on link "#41159 (No Vehicle)" at bounding box center [91, 292] width 91 height 11
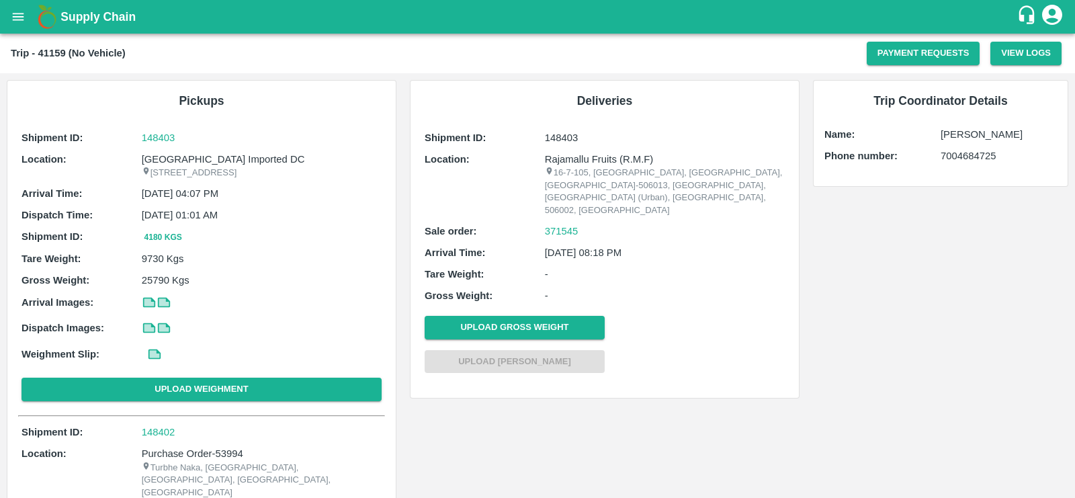
click at [560, 137] on p "148403" at bounding box center [665, 137] width 240 height 15
copy p "148403"
click at [17, 15] on icon "open drawer" at bounding box center [18, 16] width 15 height 15
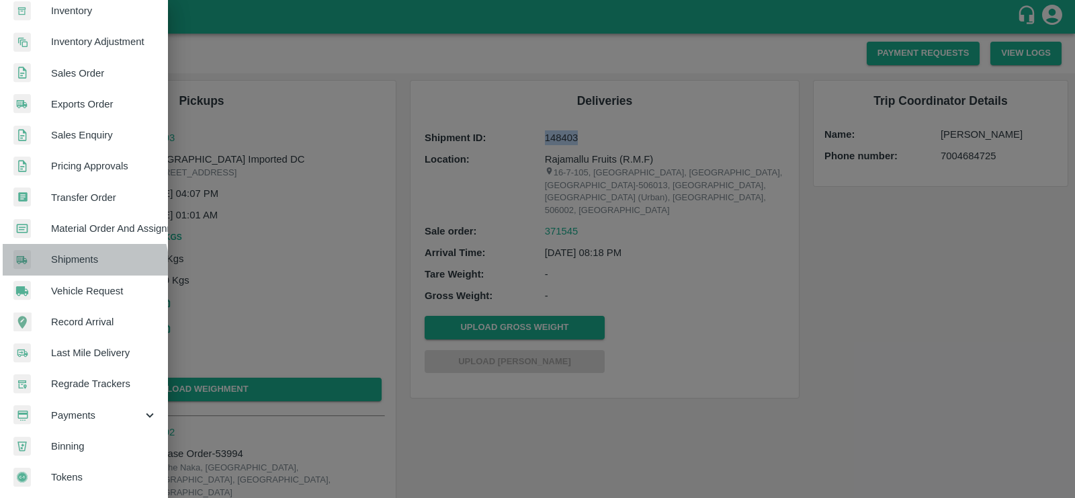
click at [75, 262] on link "Shipments" at bounding box center [84, 259] width 168 height 31
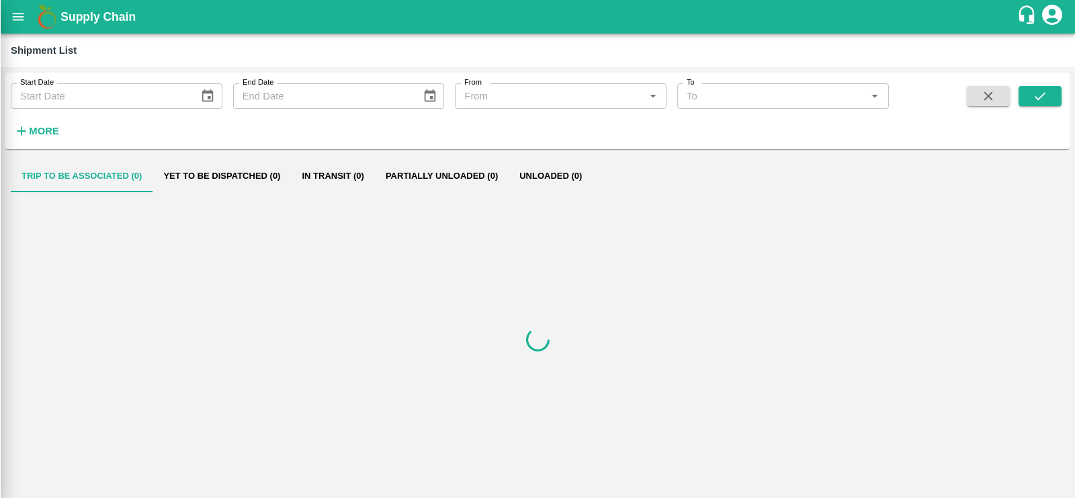
scroll to position [261, 0]
click at [35, 126] on strong "More" at bounding box center [44, 131] width 30 height 11
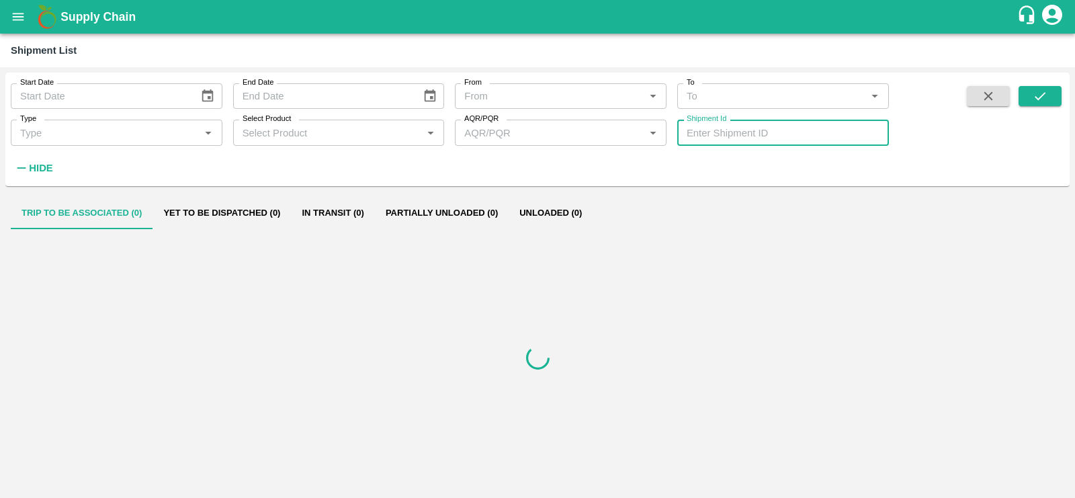
click at [774, 138] on input "Shipment Id" at bounding box center [783, 133] width 212 height 26
paste input "148397"
type input "148397"
click at [1048, 98] on button "submit" at bounding box center [1040, 96] width 43 height 20
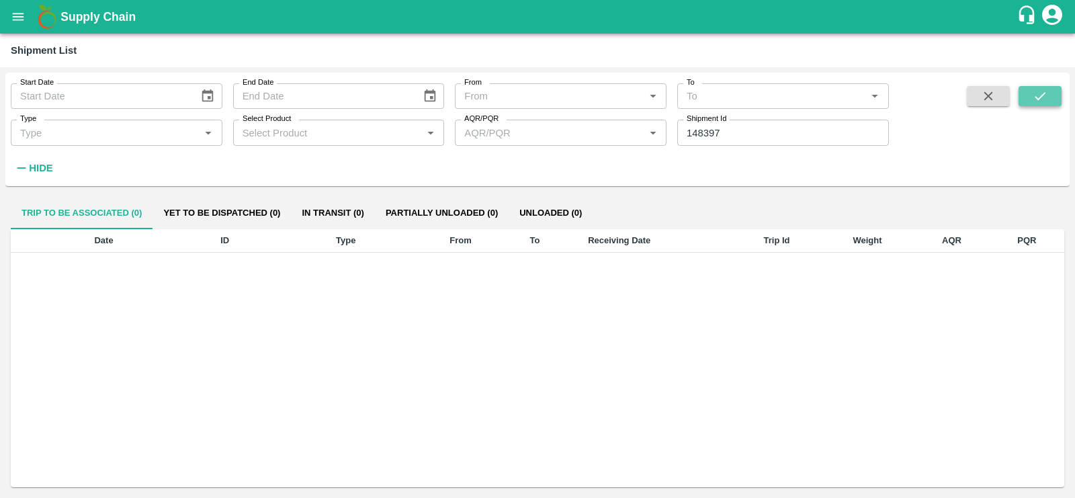
click at [1046, 92] on icon "submit" at bounding box center [1040, 96] width 15 height 15
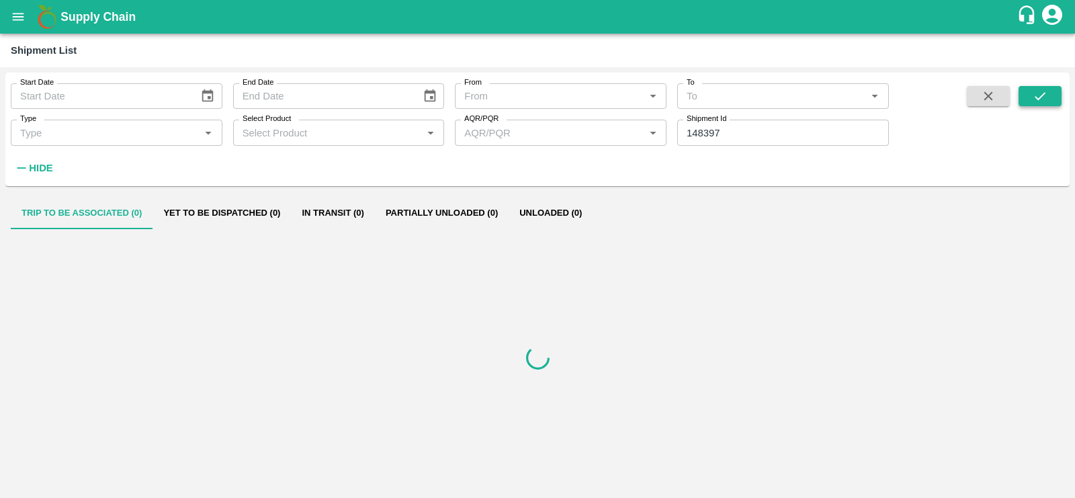
click at [1046, 92] on icon "submit" at bounding box center [1040, 96] width 15 height 15
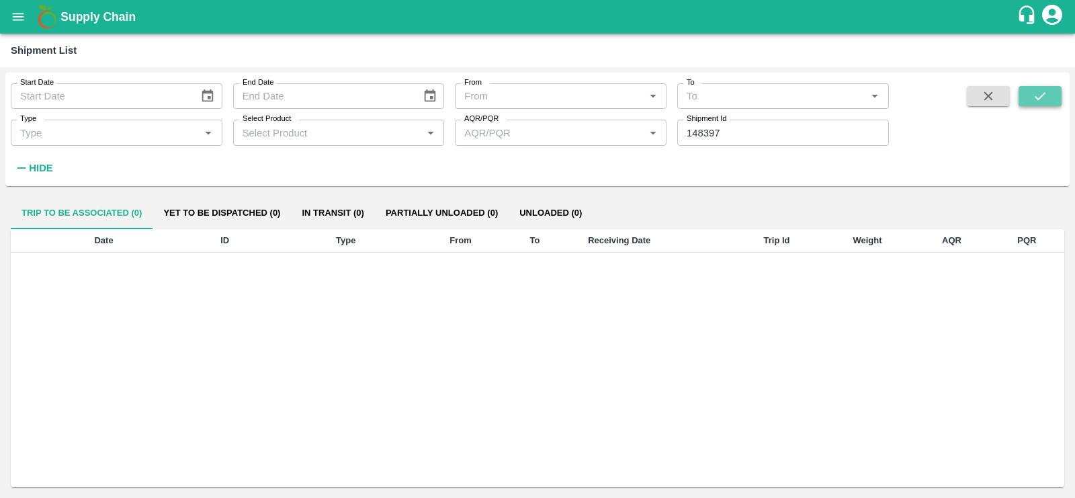
click at [1046, 92] on icon "submit" at bounding box center [1040, 96] width 15 height 15
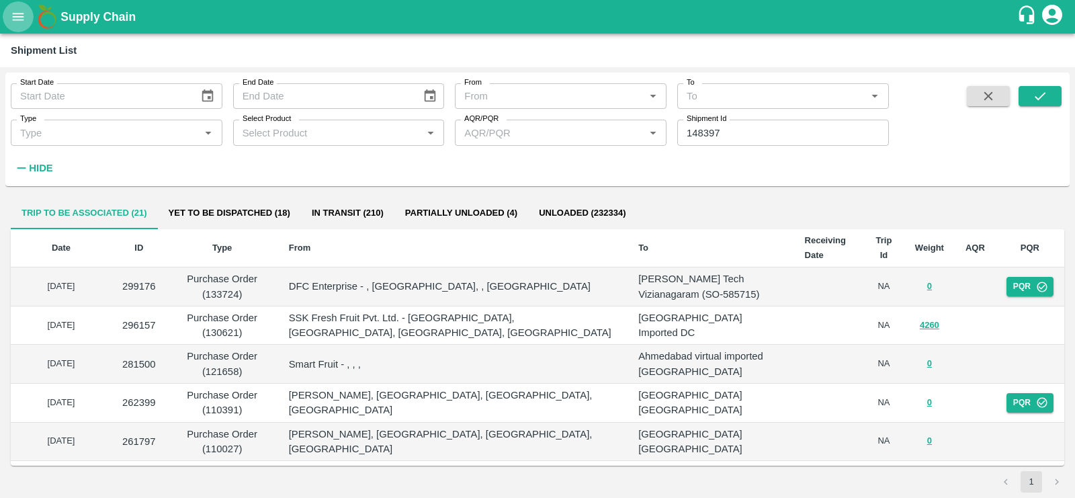
click at [26, 17] on button "open drawer" at bounding box center [18, 16] width 31 height 31
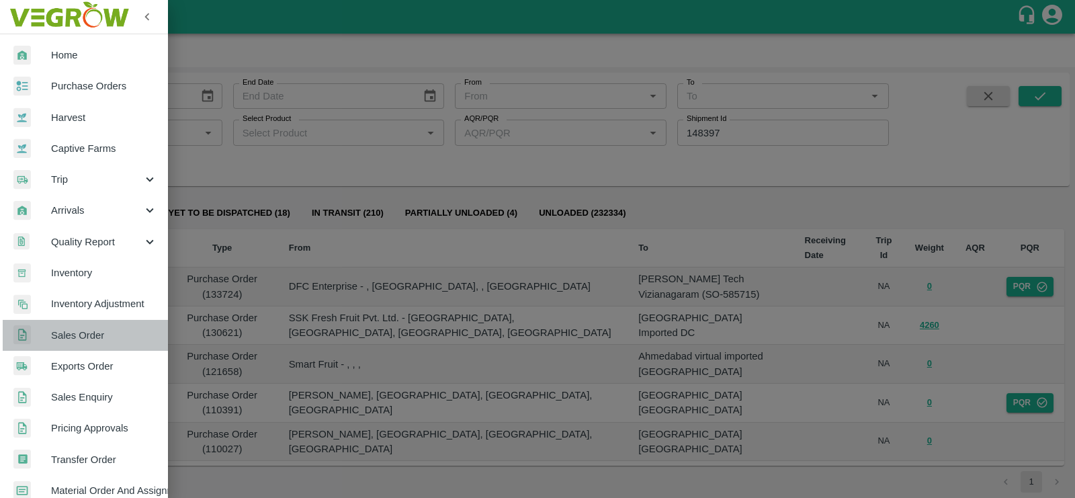
click at [91, 337] on span "Sales Order" at bounding box center [104, 335] width 106 height 15
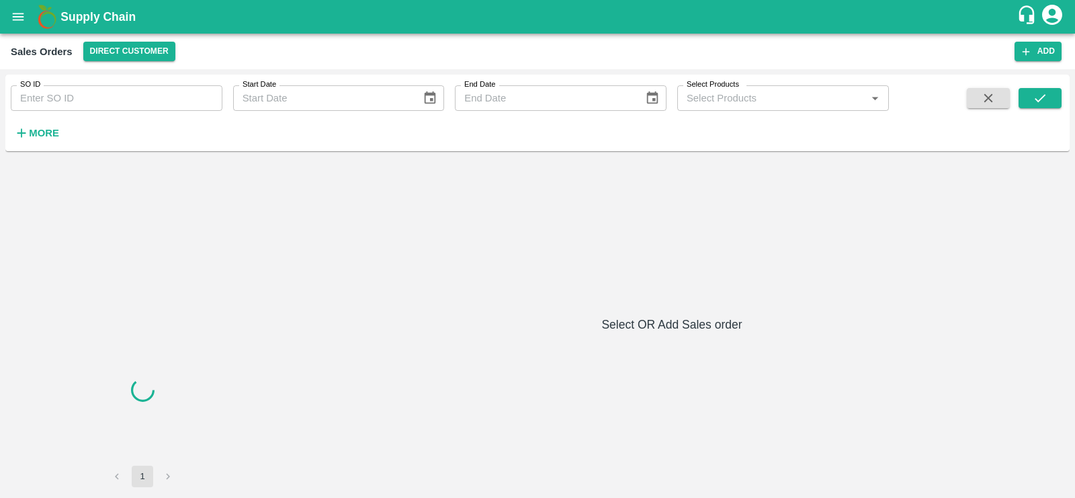
click at [112, 91] on input "SO ID" at bounding box center [117, 98] width 212 height 26
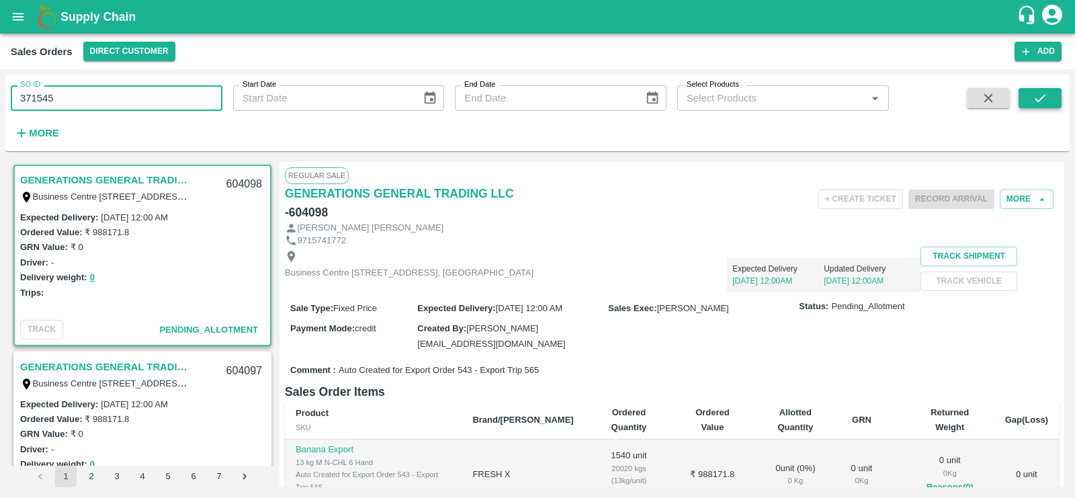
type input "371545"
click at [1045, 97] on icon "submit" at bounding box center [1040, 98] width 15 height 15
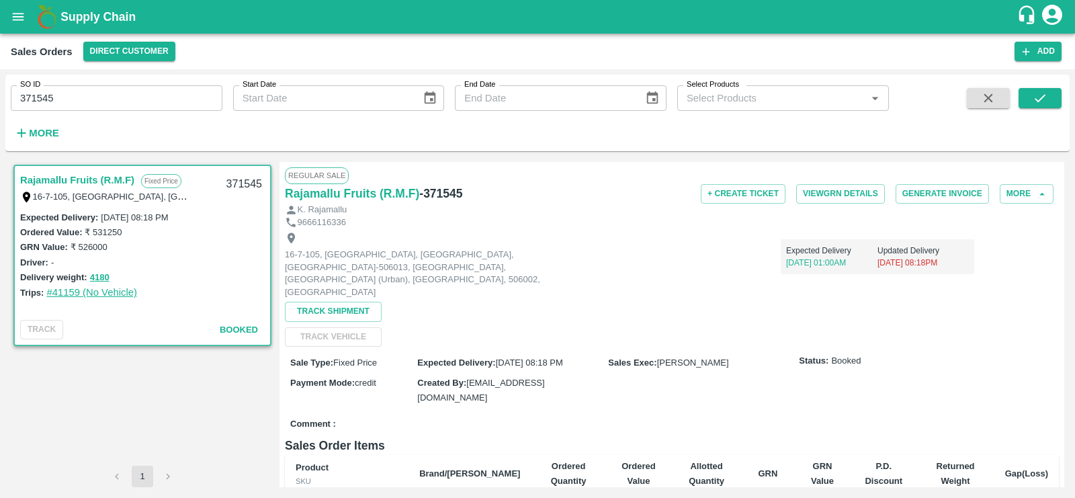
click at [68, 296] on link "#41159 (No Vehicle)" at bounding box center [91, 292] width 91 height 11
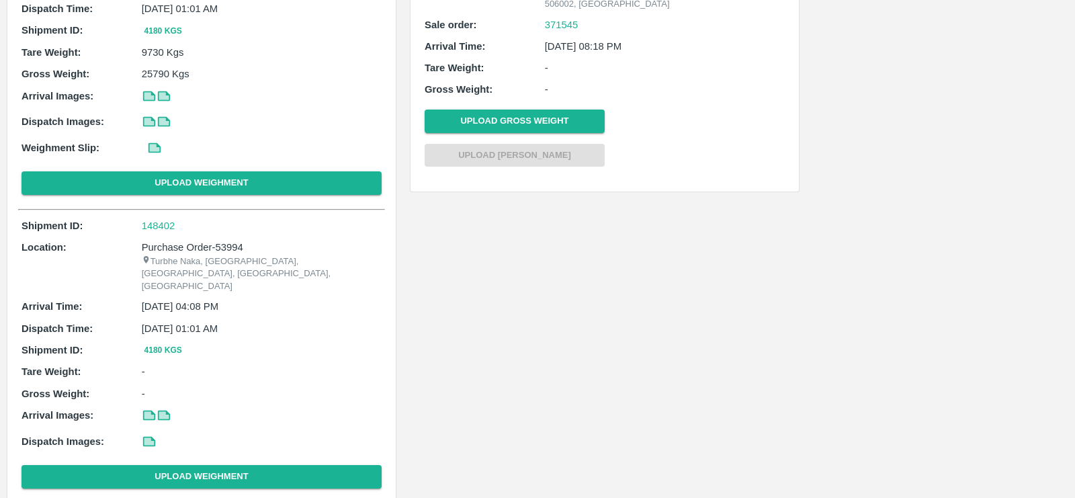
scroll to position [237, 0]
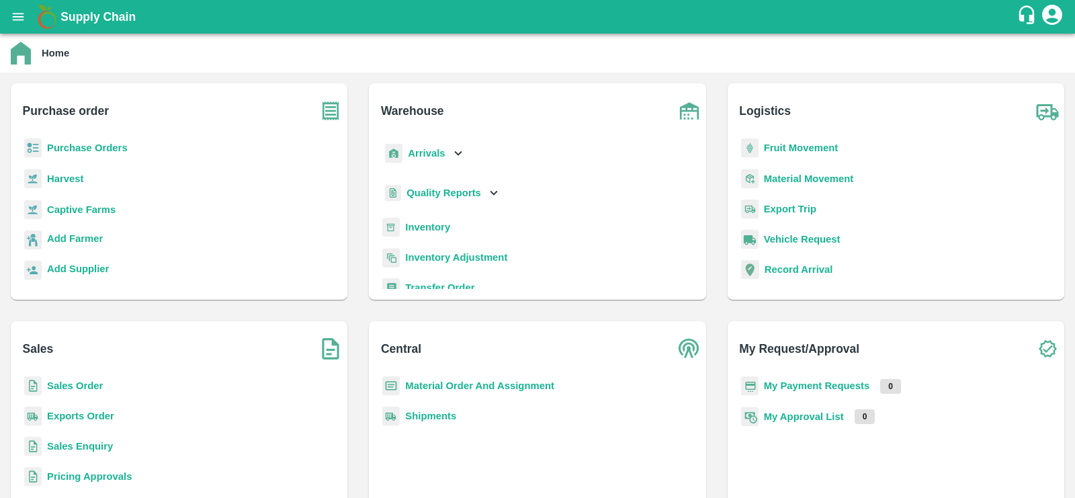
click at [429, 414] on b "Shipments" at bounding box center [430, 416] width 51 height 11
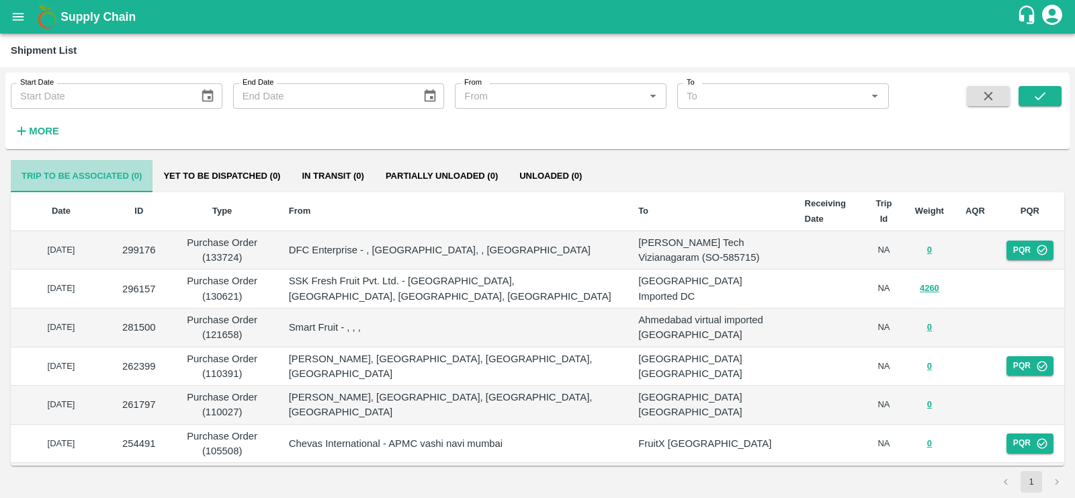
click at [110, 177] on button "Trip to be associated (0)" at bounding box center [82, 176] width 142 height 32
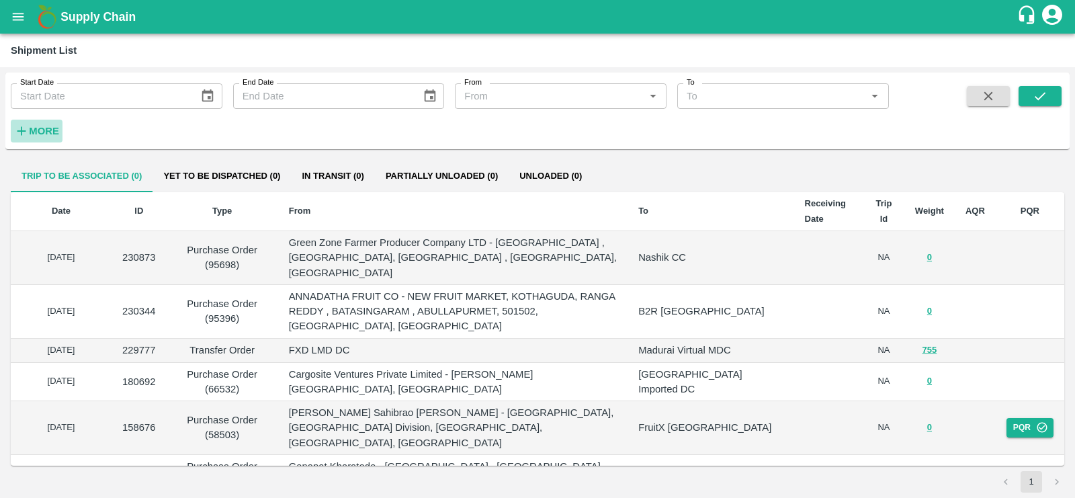
click at [44, 131] on strong "More" at bounding box center [44, 131] width 30 height 11
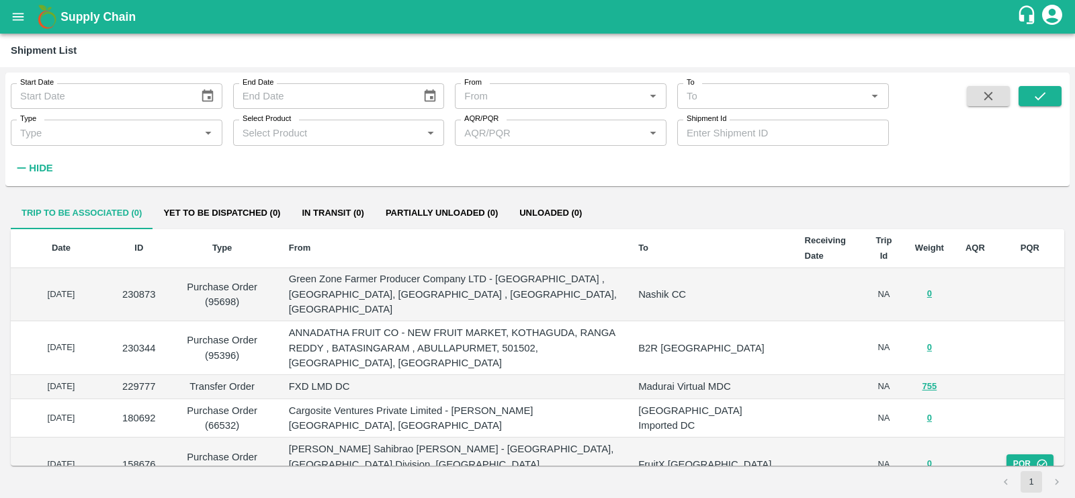
click at [36, 164] on strong "Hide" at bounding box center [41, 168] width 24 height 11
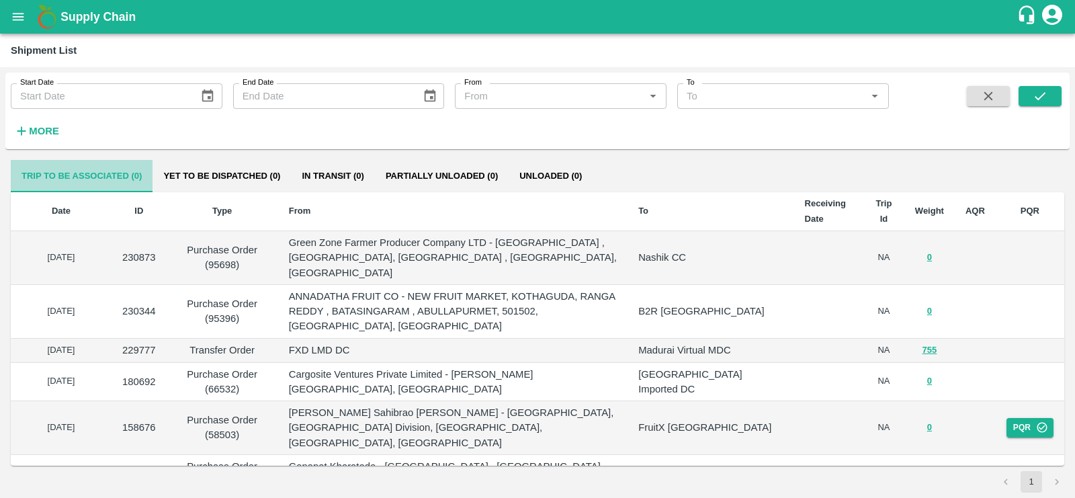
click at [85, 183] on button "Trip to be associated (0)" at bounding box center [82, 176] width 142 height 32
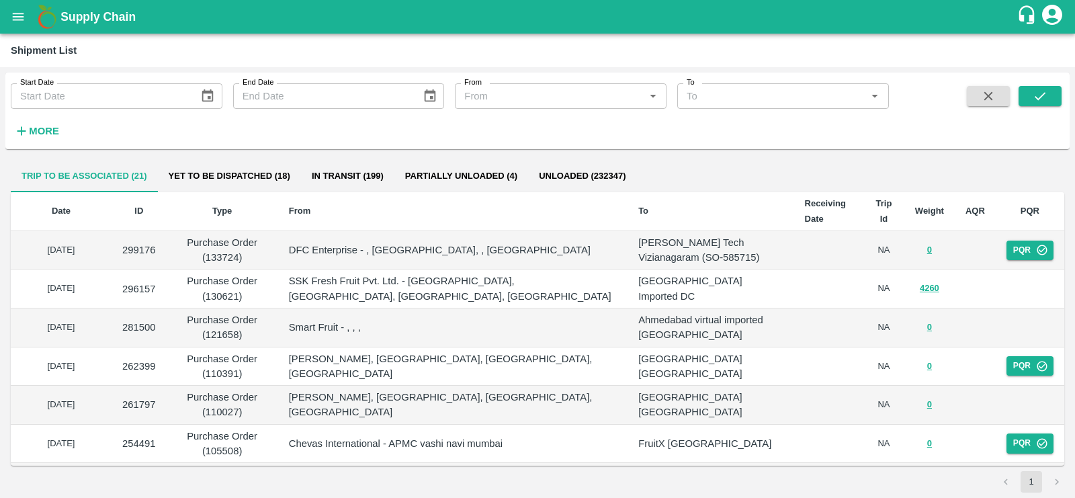
click at [48, 133] on strong "More" at bounding box center [44, 131] width 30 height 11
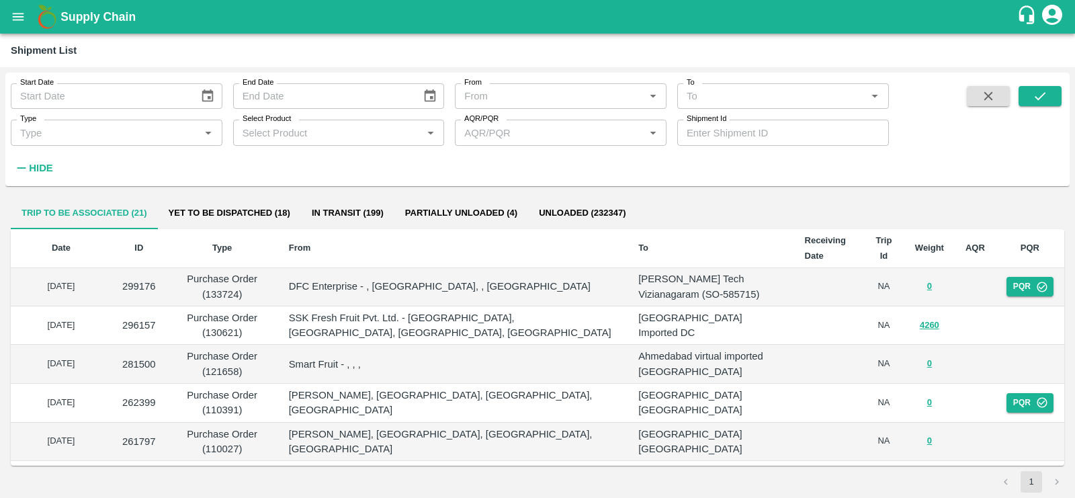
click at [734, 137] on input "Shipment Id" at bounding box center [783, 133] width 212 height 26
paste input "359955"
type input "359955"
click at [1039, 99] on icon "submit" at bounding box center [1040, 96] width 15 height 15
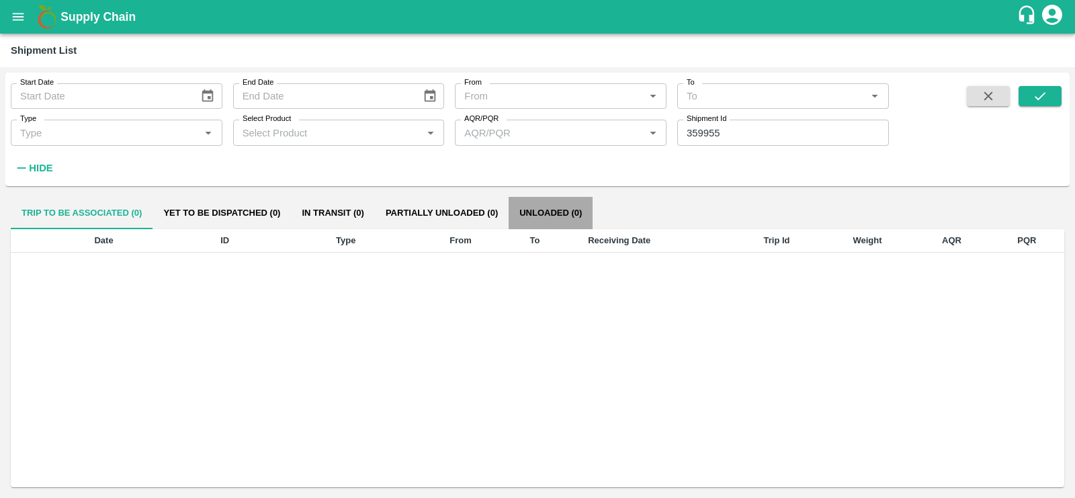
click at [550, 215] on button "Unloaded (0)" at bounding box center [551, 213] width 84 height 32
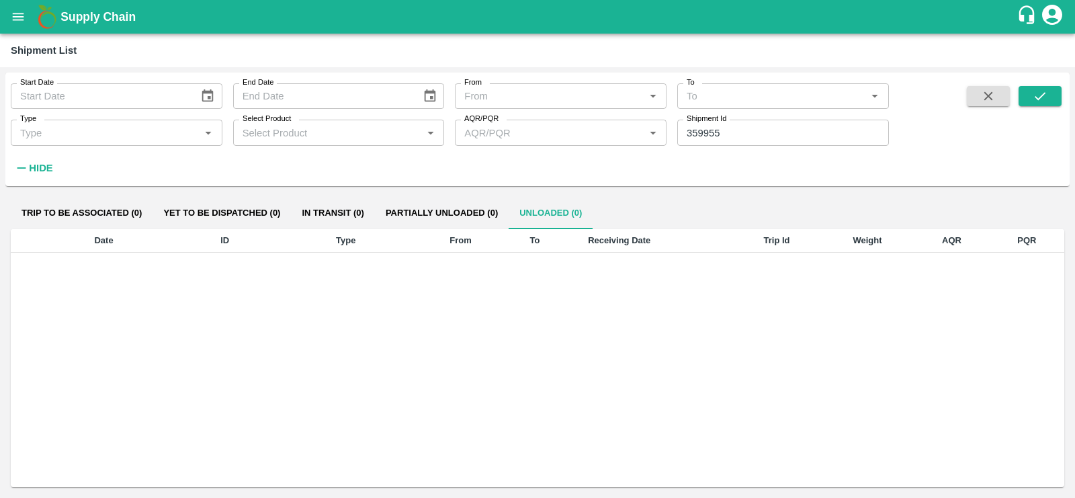
click at [87, 212] on button "Trip to be associated (0)" at bounding box center [82, 213] width 142 height 32
click at [709, 135] on input "359955" at bounding box center [783, 133] width 212 height 26
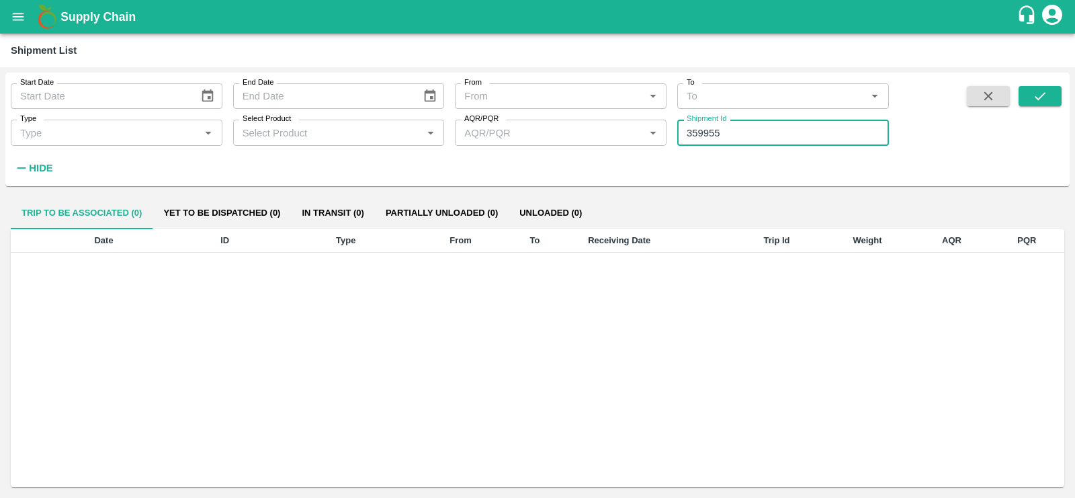
click at [709, 135] on input "359955" at bounding box center [783, 133] width 212 height 26
paste input "text"
type input "359749"
click at [1034, 92] on icon "submit" at bounding box center [1040, 96] width 15 height 15
click at [741, 125] on input "359749" at bounding box center [783, 133] width 212 height 26
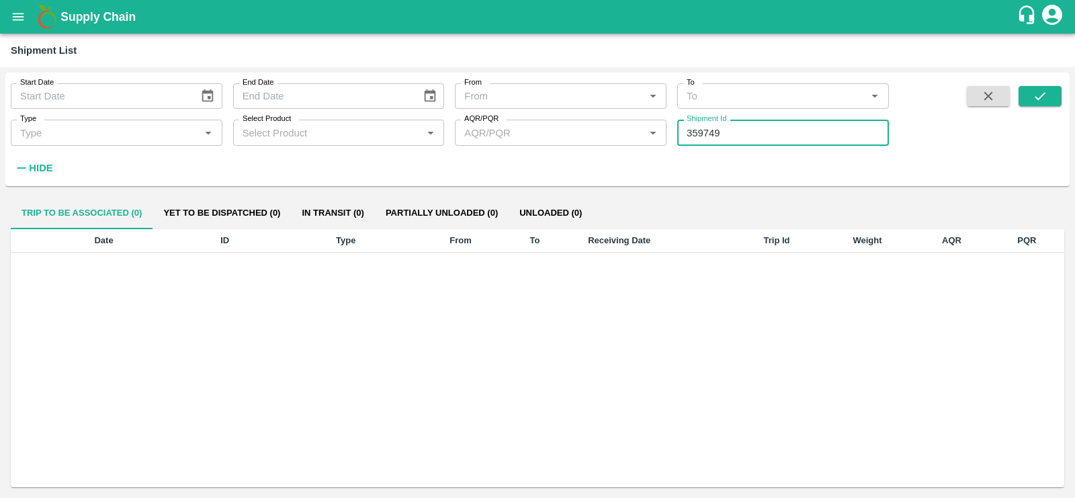
click at [741, 125] on input "359749" at bounding box center [783, 133] width 212 height 26
type input "359749"
click at [1040, 99] on icon "submit" at bounding box center [1040, 96] width 15 height 15
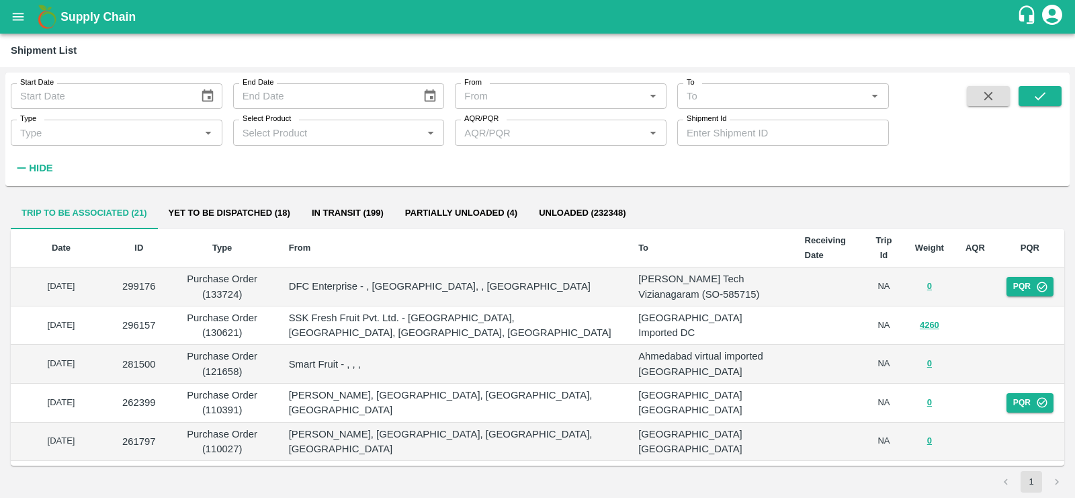
click at [203, 214] on button "Yet to be dispatched (18)" at bounding box center [229, 213] width 143 height 32
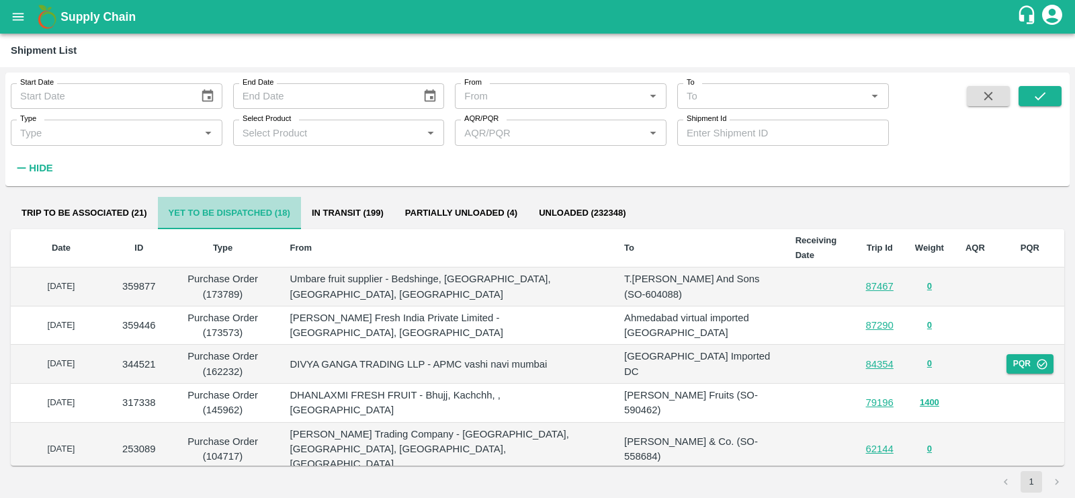
click at [210, 219] on button "Yet to be dispatched (18)" at bounding box center [229, 213] width 143 height 32
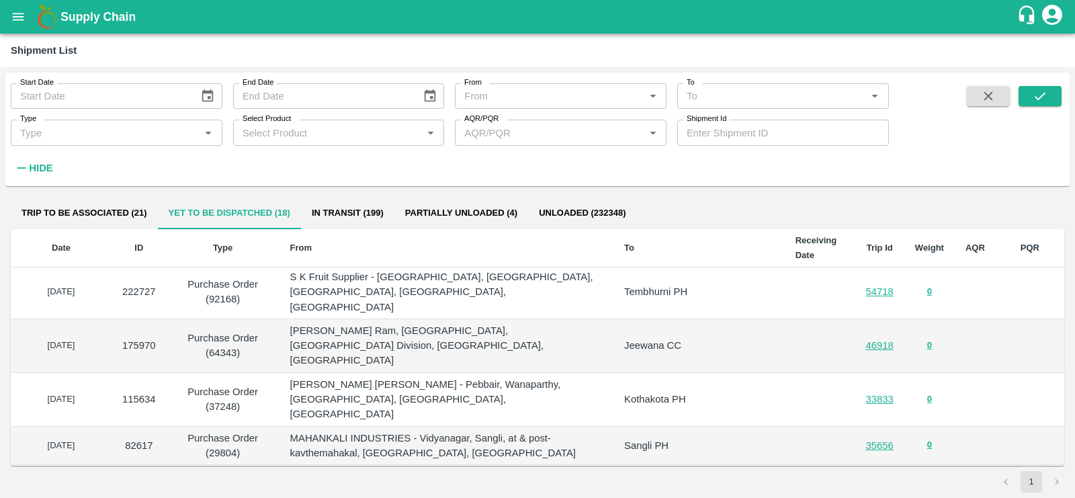
scroll to position [341, 0]
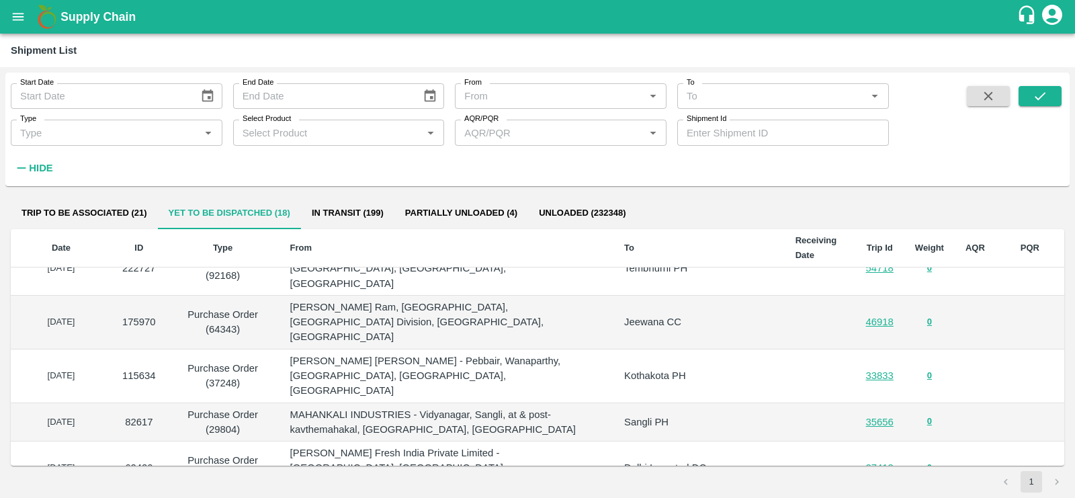
click at [732, 129] on input "Shipment Id" at bounding box center [783, 133] width 212 height 26
paste input "text"
type input "116061"
click at [1039, 102] on icon "submit" at bounding box center [1040, 96] width 15 height 15
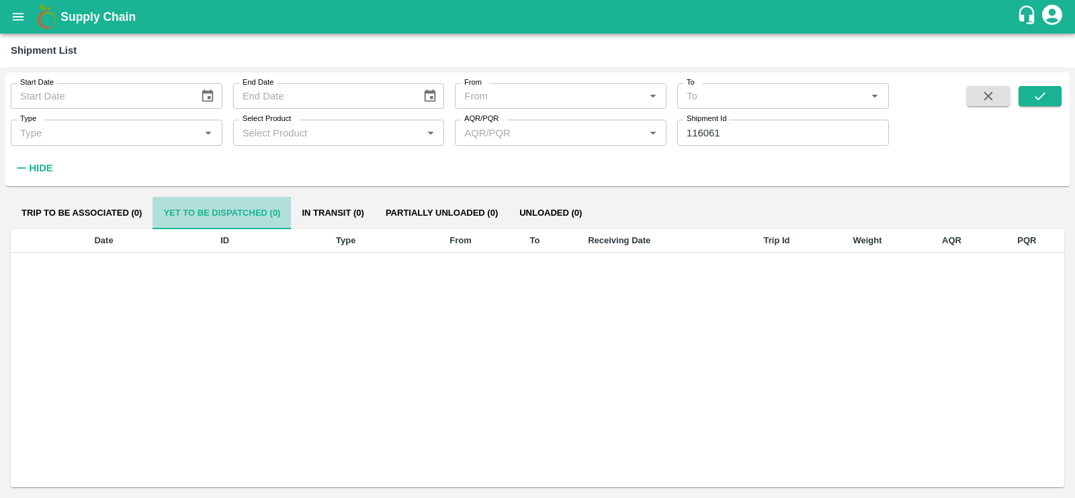
click at [219, 216] on button "Yet to be dispatched (0)" at bounding box center [222, 213] width 138 height 32
drag, startPoint x: 351, startPoint y: 213, endPoint x: 369, endPoint y: 213, distance: 17.5
click at [351, 213] on button "In transit (0)" at bounding box center [332, 213] width 83 height 32
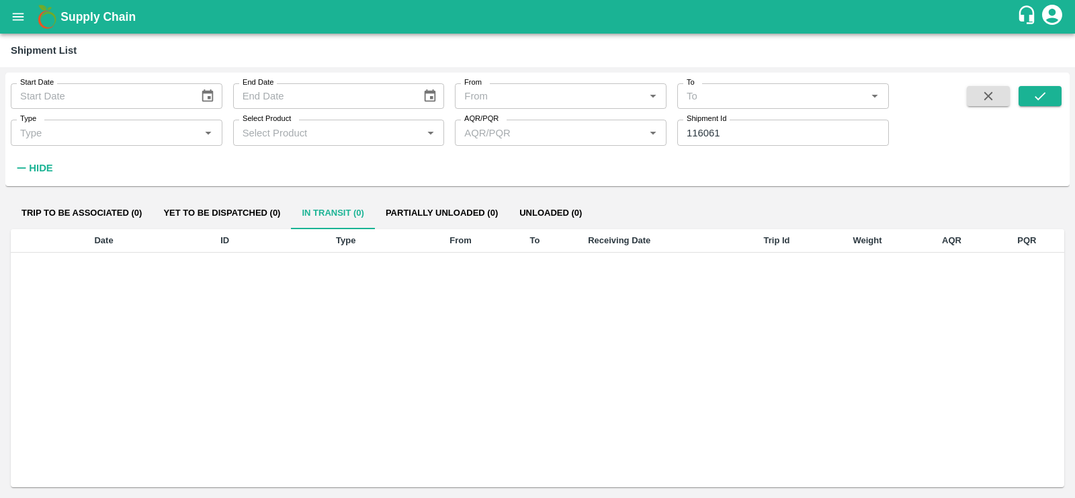
click at [427, 213] on button "Partially Unloaded (0)" at bounding box center [442, 213] width 134 height 32
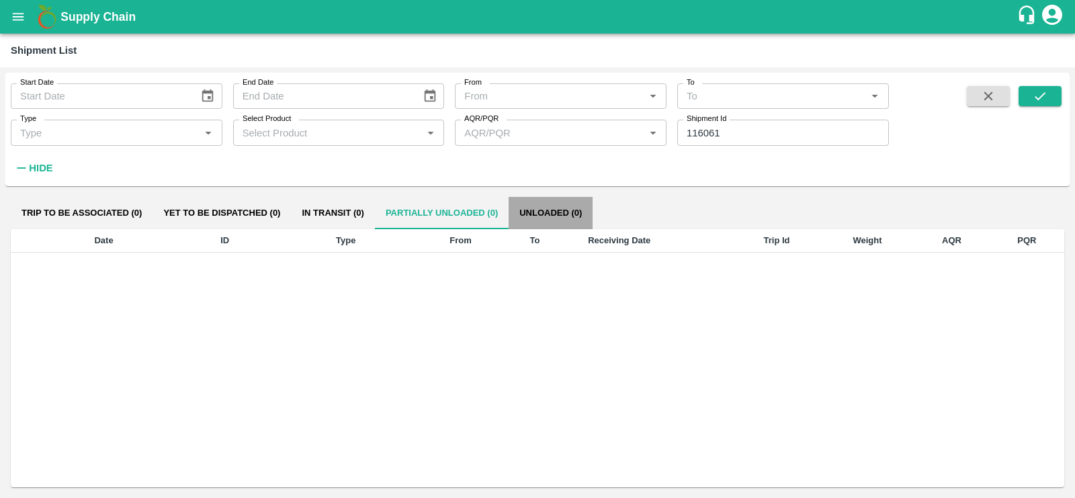
click at [548, 218] on button "Unloaded (0)" at bounding box center [551, 213] width 84 height 32
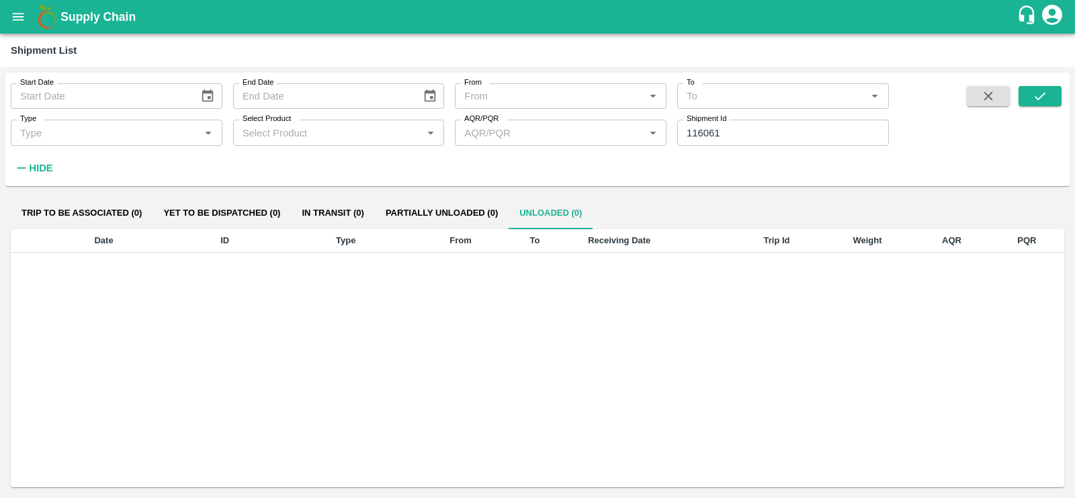
click at [75, 217] on button "Trip to be associated (0)" at bounding box center [82, 213] width 142 height 32
